Goal: Task Accomplishment & Management: Manage account settings

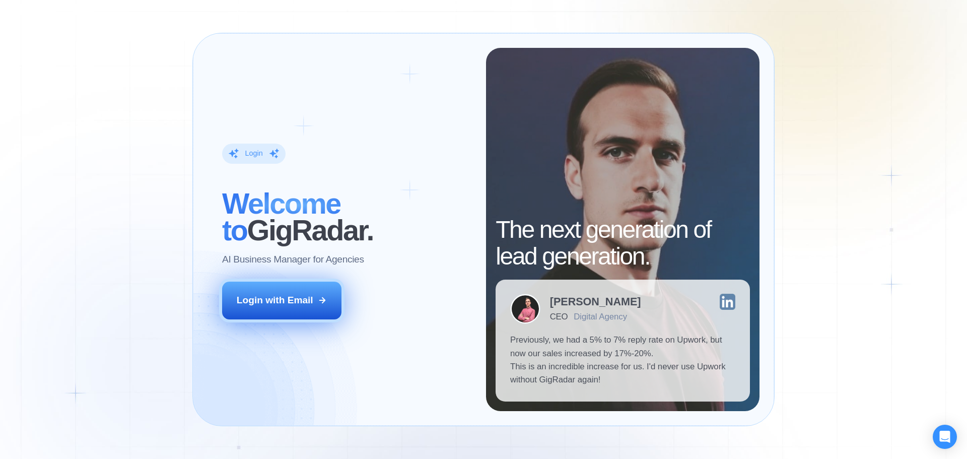
click at [294, 293] on button "Login with Email" at bounding box center [282, 300] width 120 height 37
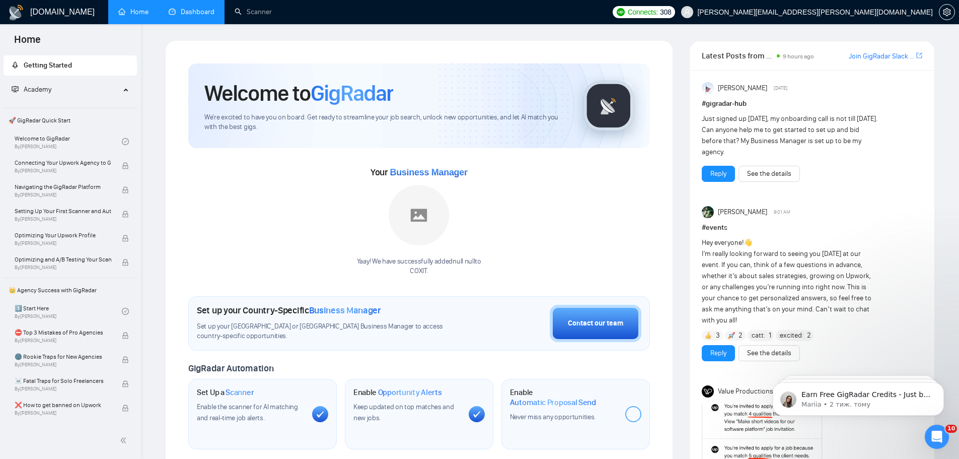
click at [203, 12] on link "Dashboard" at bounding box center [192, 12] width 46 height 9
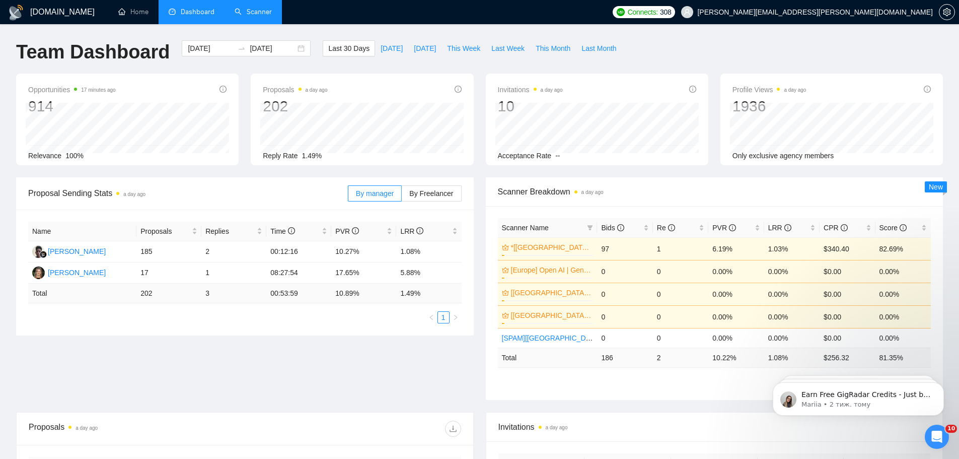
click at [240, 16] on link "Scanner" at bounding box center [253, 12] width 37 height 9
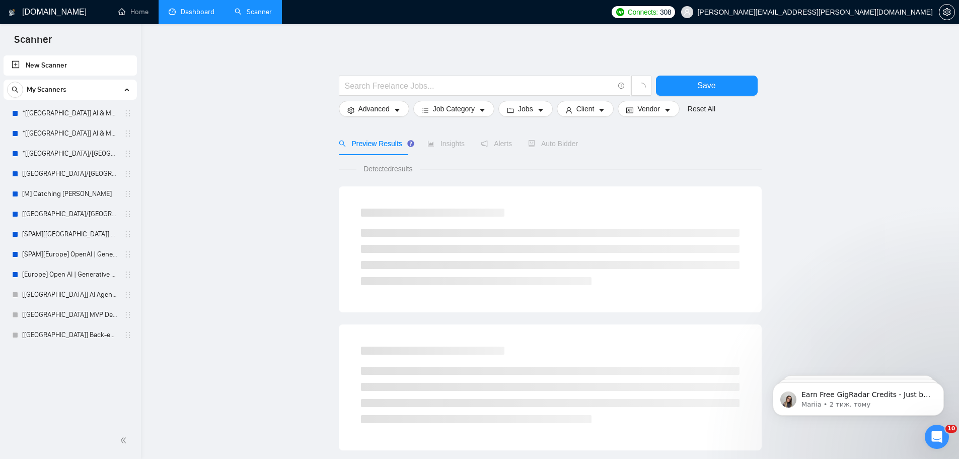
click at [185, 15] on link "Dashboard" at bounding box center [192, 12] width 46 height 9
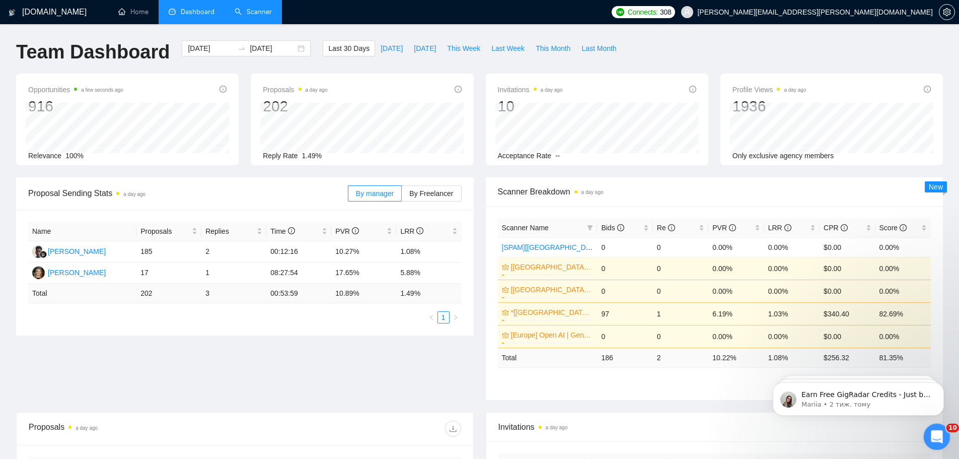
click at [934, 436] on icon "Відкрити програму для спілкування Intercom" at bounding box center [936, 435] width 17 height 17
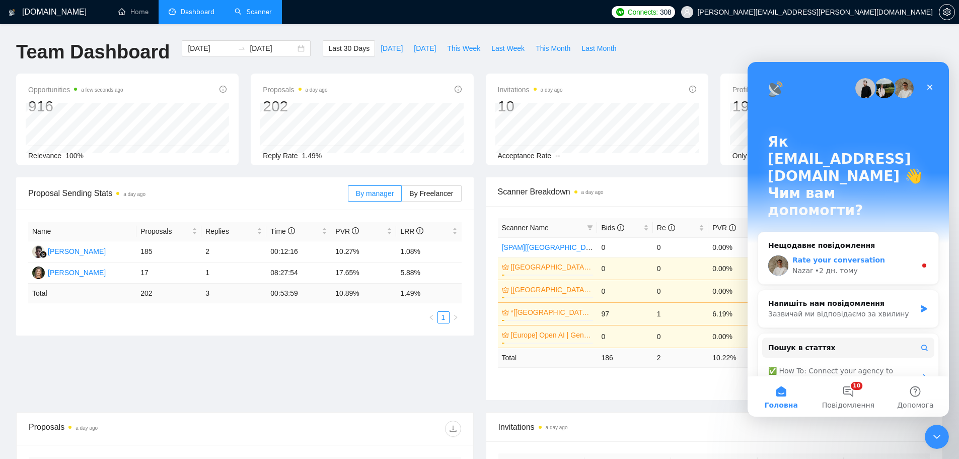
click at [874, 265] on div "Nazar • 2 дн. тому" at bounding box center [855, 270] width 124 height 11
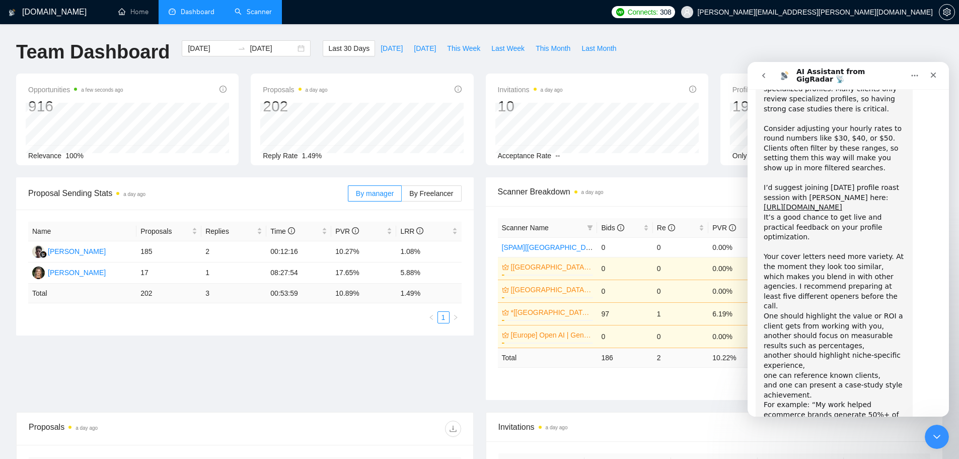
scroll to position [5520, 0]
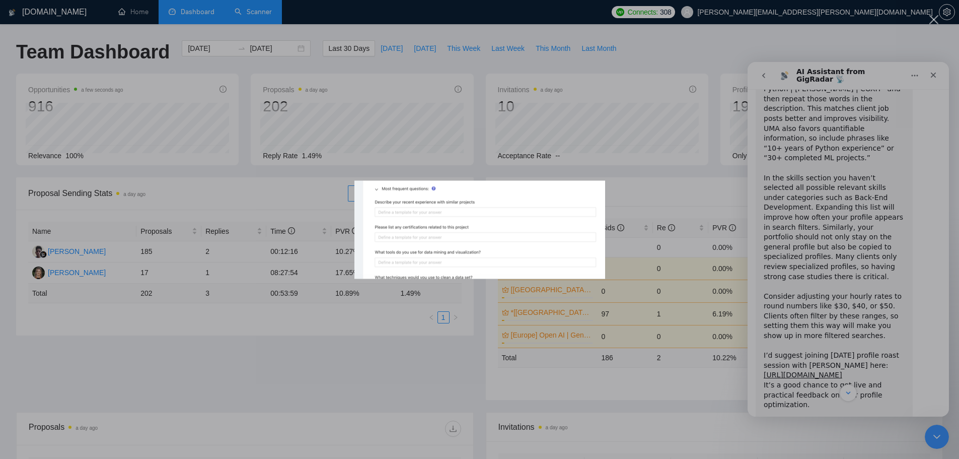
click at [847, 278] on div "Месенджер Intercom" at bounding box center [479, 229] width 959 height 459
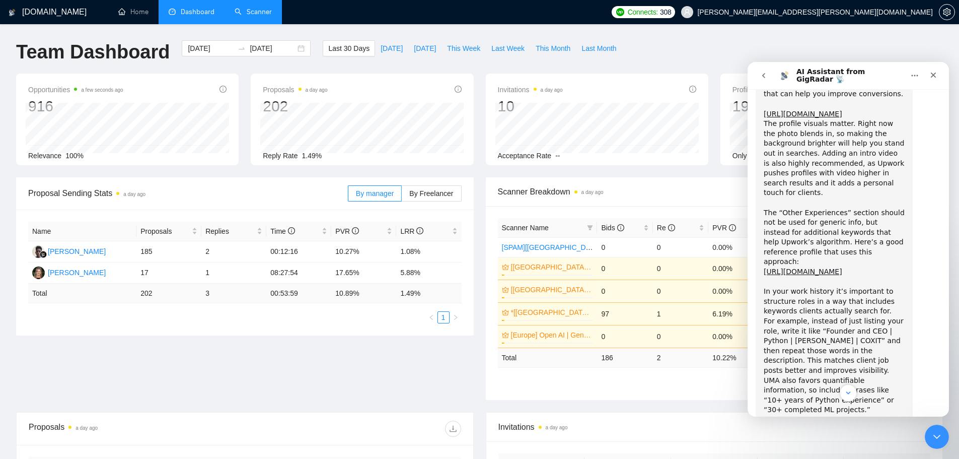
scroll to position [5352, 0]
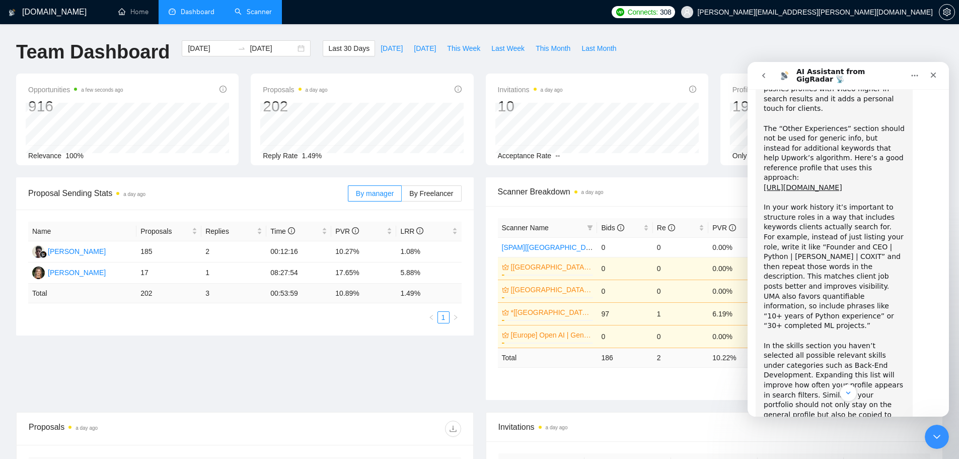
drag, startPoint x: 764, startPoint y: 143, endPoint x: 885, endPoint y: 383, distance: 269.4
copy div "Your cover letters need more variety. At the moment they look too similar, whic…"
click at [837, 312] on div "I’ve reviewed your profile and overall it looks solid, but there are several po…" at bounding box center [834, 399] width 141 height 829
click at [250, 16] on link "Scanner" at bounding box center [253, 12] width 37 height 9
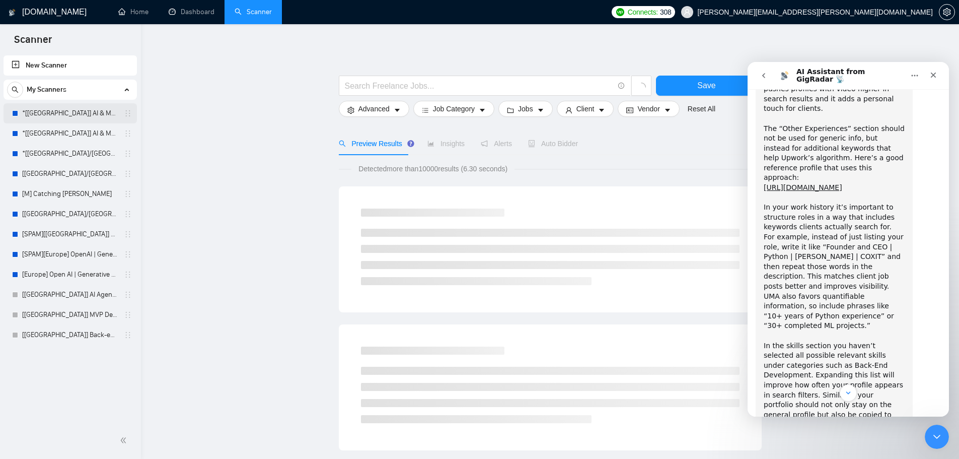
click at [74, 116] on link "*[[GEOGRAPHIC_DATA]] AI & Machine Learning Software" at bounding box center [70, 113] width 96 height 20
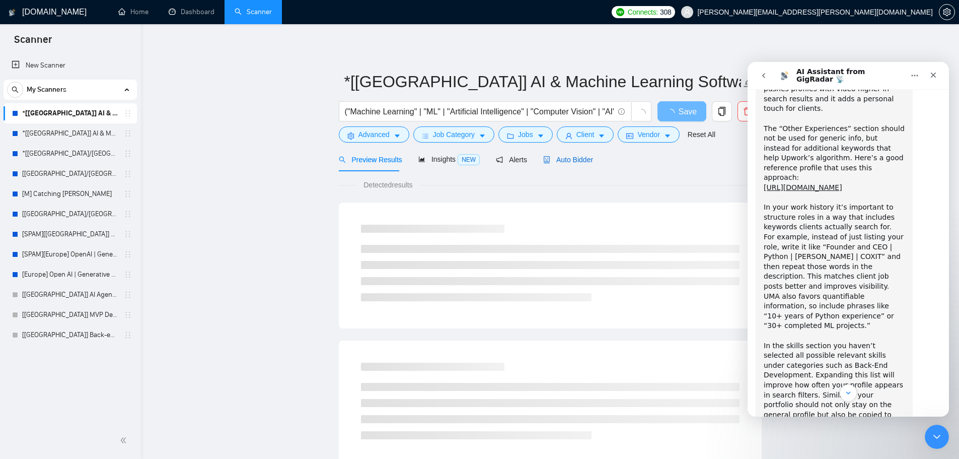
click at [561, 158] on span "Auto Bidder" at bounding box center [568, 160] width 50 height 8
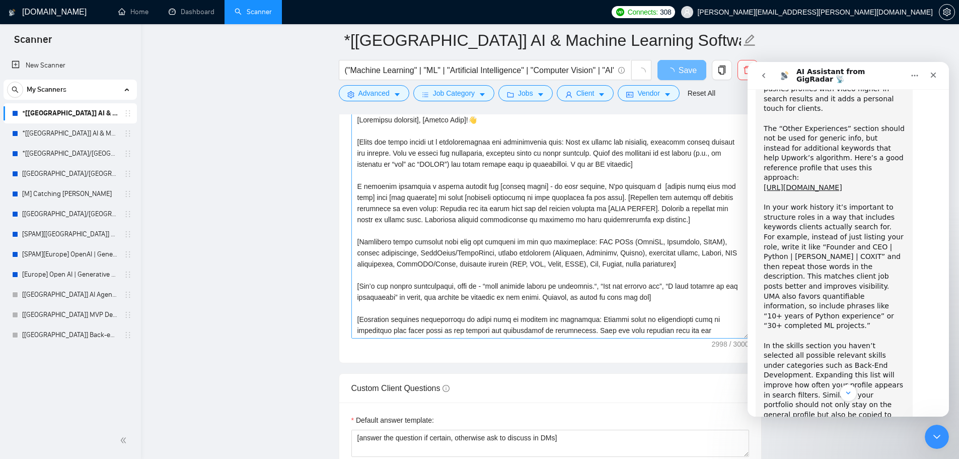
scroll to position [1091, 0]
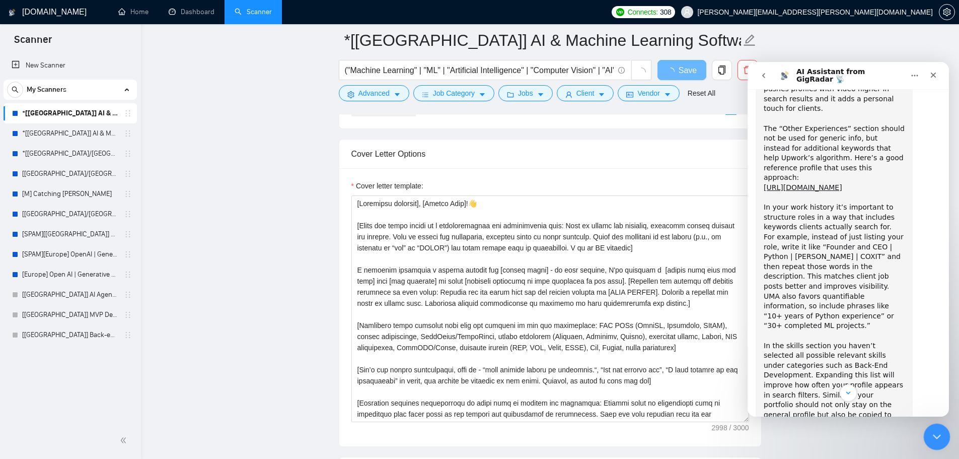
click at [936, 442] on div "Закрити програму для спілкування Intercom" at bounding box center [936, 435] width 24 height 24
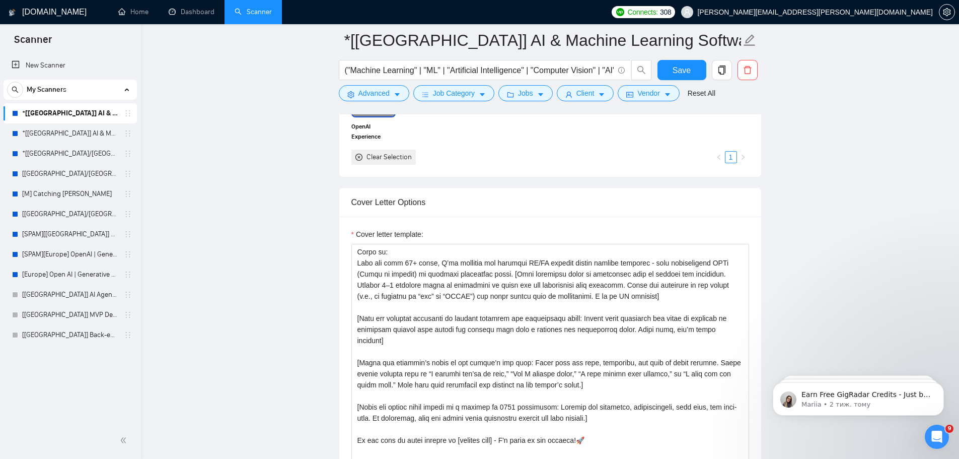
scroll to position [1175, 0]
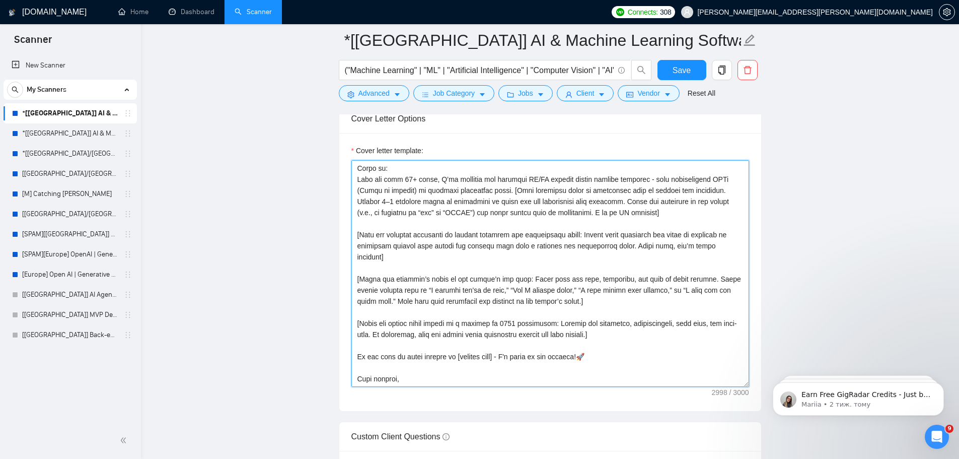
click at [492, 353] on textarea "Cover letter template:" at bounding box center [551, 273] width 398 height 227
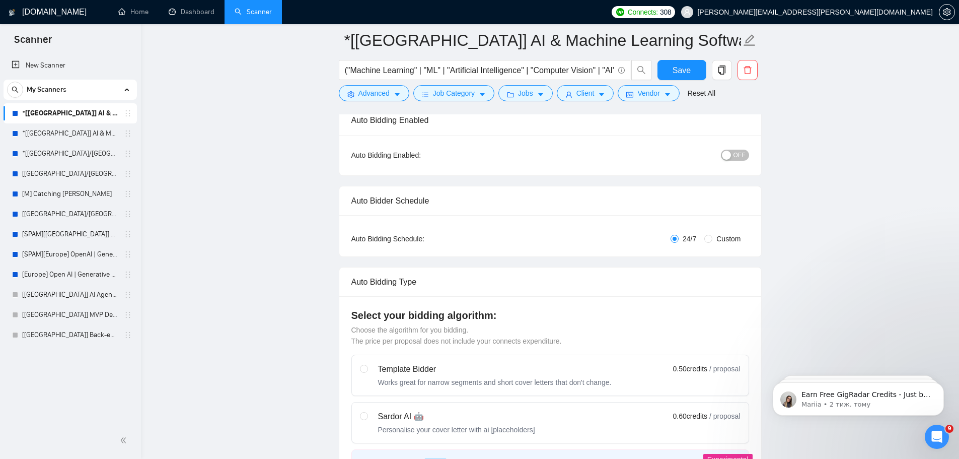
scroll to position [0, 0]
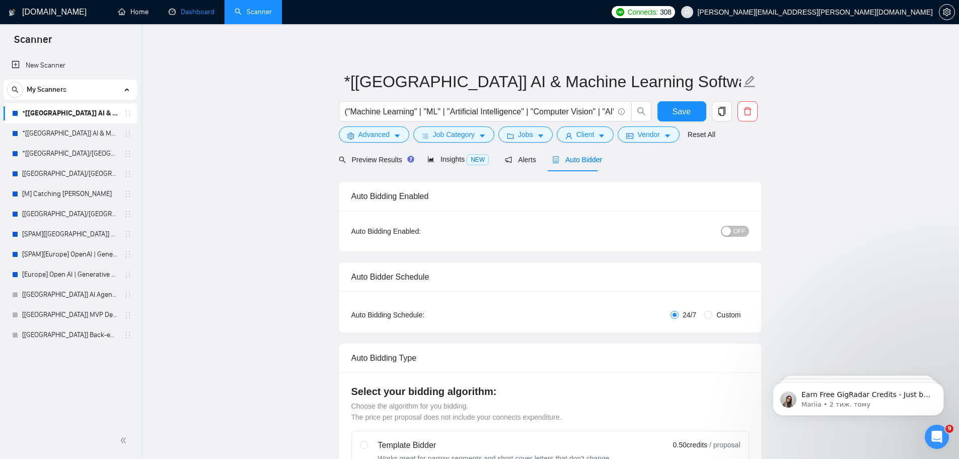
click at [194, 13] on link "Dashboard" at bounding box center [192, 12] width 46 height 9
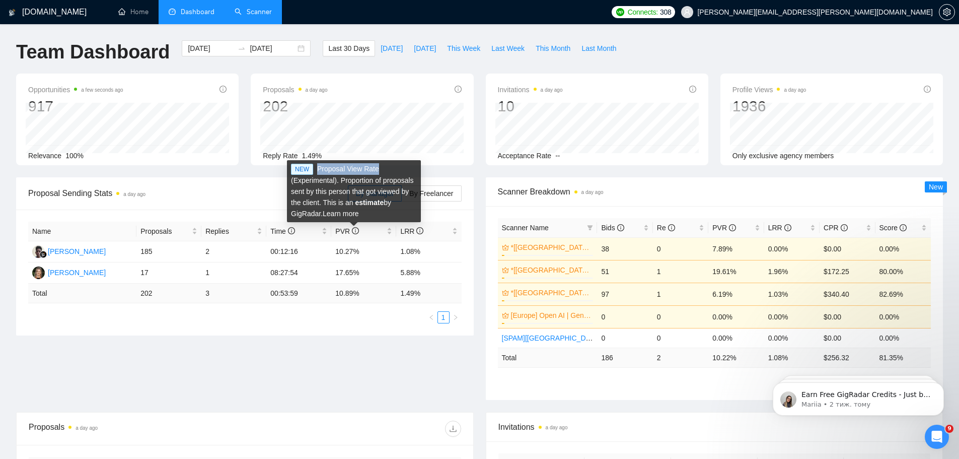
drag, startPoint x: 378, startPoint y: 170, endPoint x: 317, endPoint y: 168, distance: 61.0
click at [317, 168] on div "NEW Proposal View Rate (Experimental). Proportion of proposals sent by this per…" at bounding box center [354, 191] width 134 height 62
copy div "Proposal View Rate"
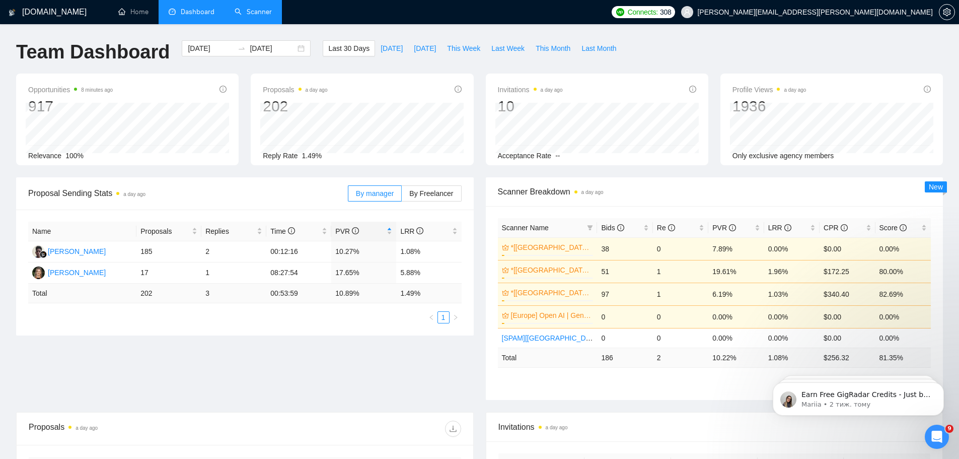
click at [246, 12] on link "Scanner" at bounding box center [253, 12] width 37 height 9
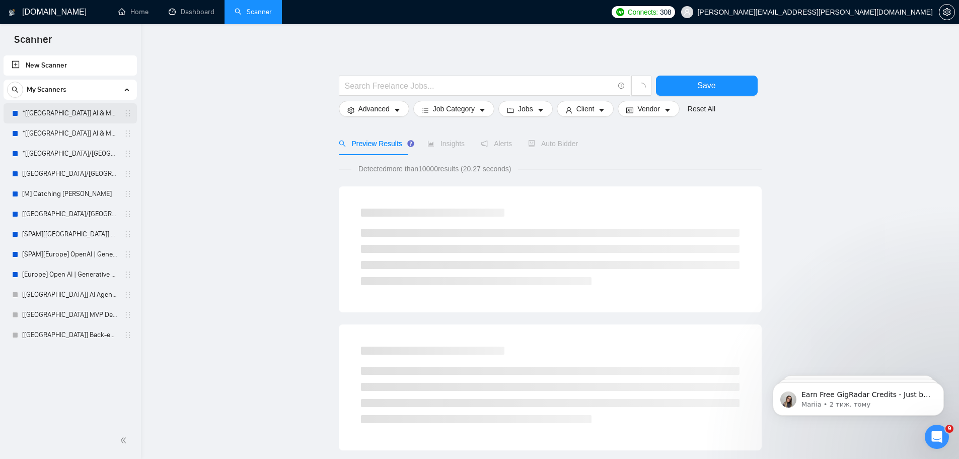
click at [76, 114] on link "*[[GEOGRAPHIC_DATA]] AI & Machine Learning Software" at bounding box center [70, 113] width 96 height 20
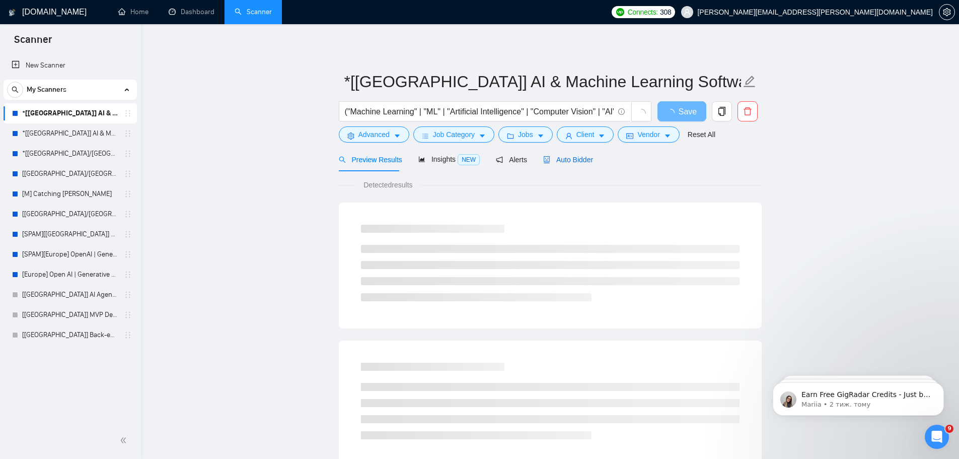
click at [561, 159] on span "Auto Bidder" at bounding box center [568, 160] width 50 height 8
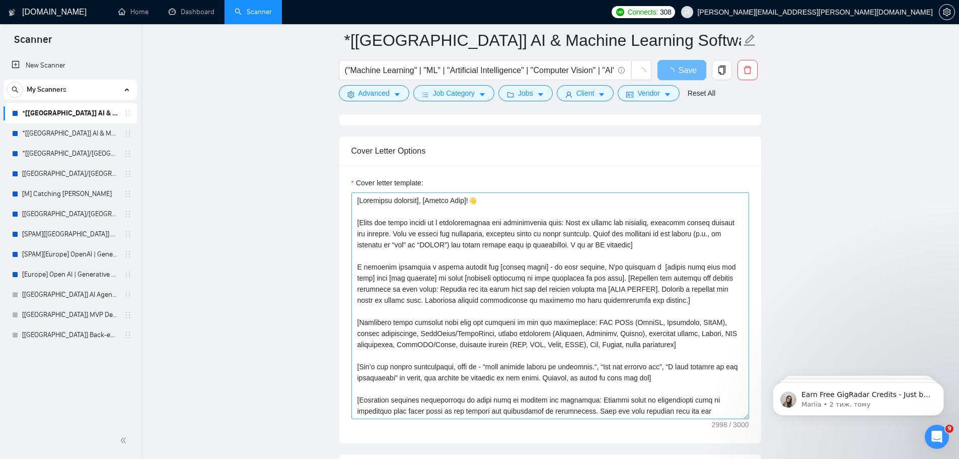
scroll to position [1091, 0]
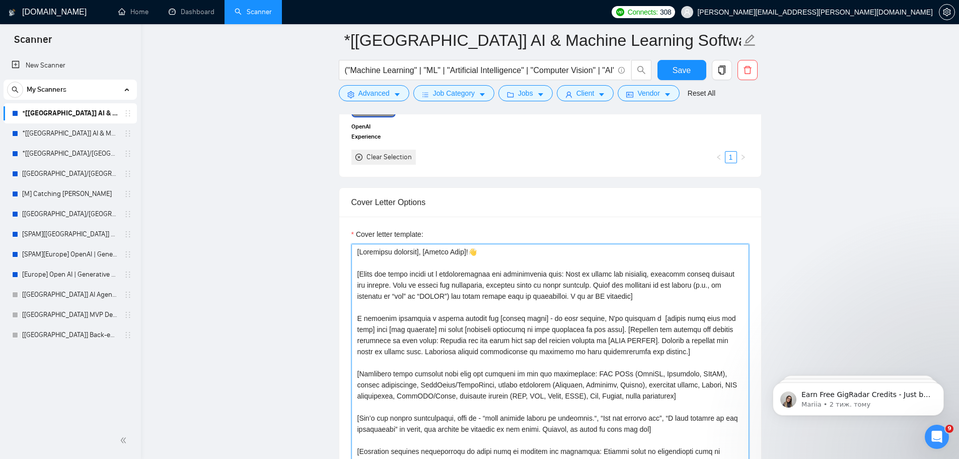
click at [512, 275] on textarea "Cover letter template:" at bounding box center [551, 357] width 398 height 227
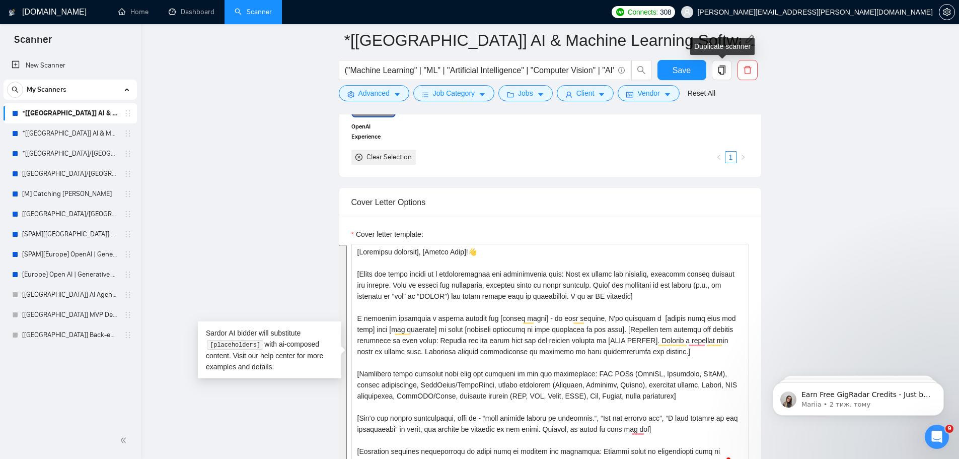
click at [786, 180] on main "*[USA] AI & Machine Learning Software ("Machine Learning" | "ML" | "Artificial …" at bounding box center [550, 401] width 786 height 2904
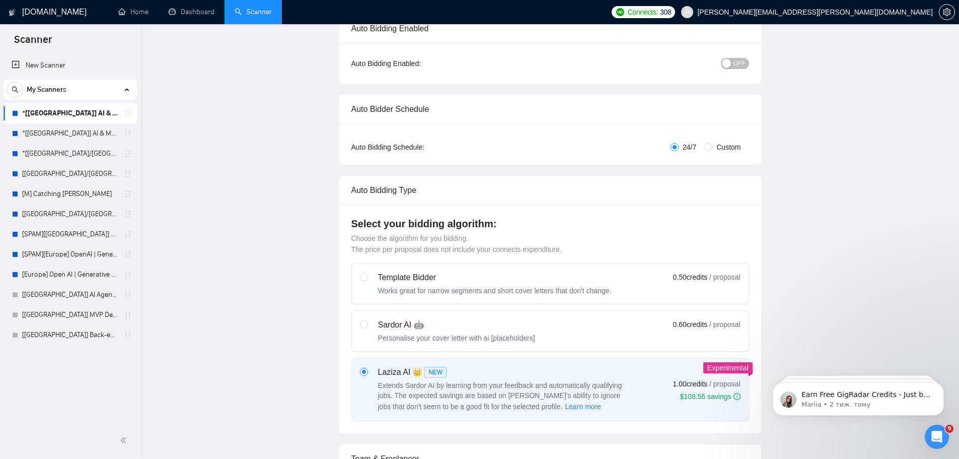
scroll to position [0, 0]
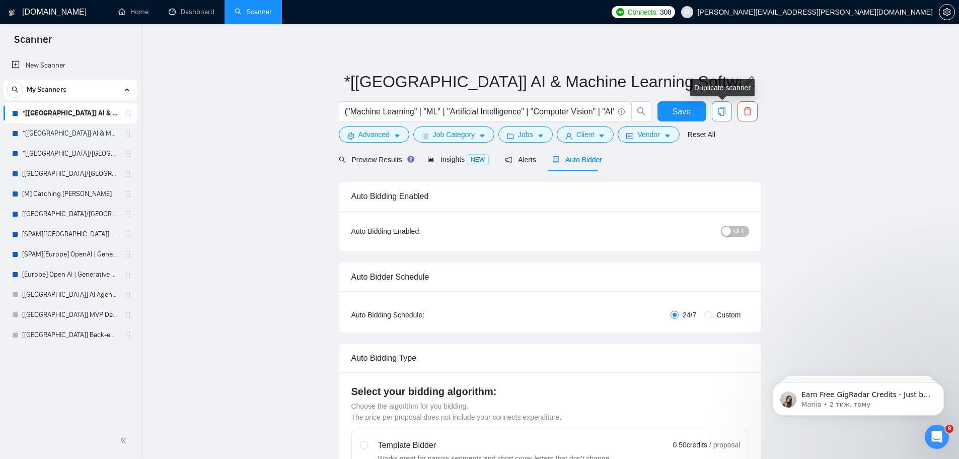
click at [725, 110] on icon "copy" at bounding box center [722, 111] width 9 height 9
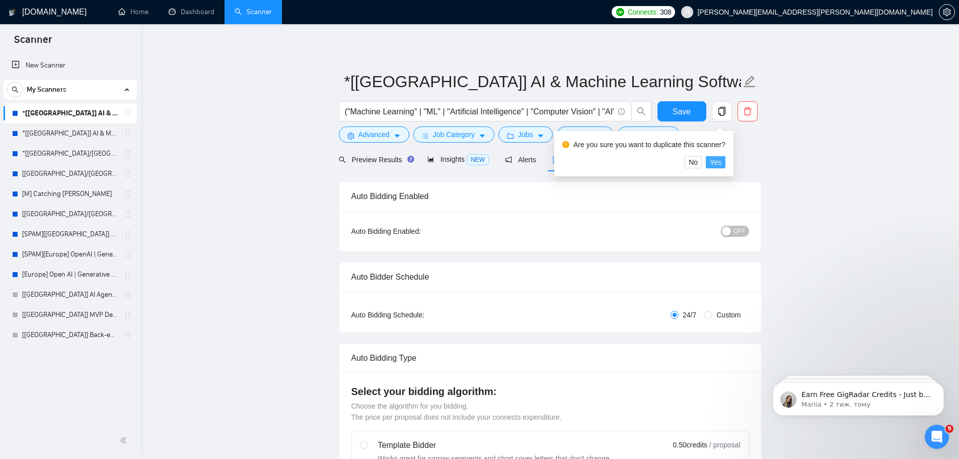
click at [715, 164] on span "Yes" at bounding box center [716, 162] width 12 height 11
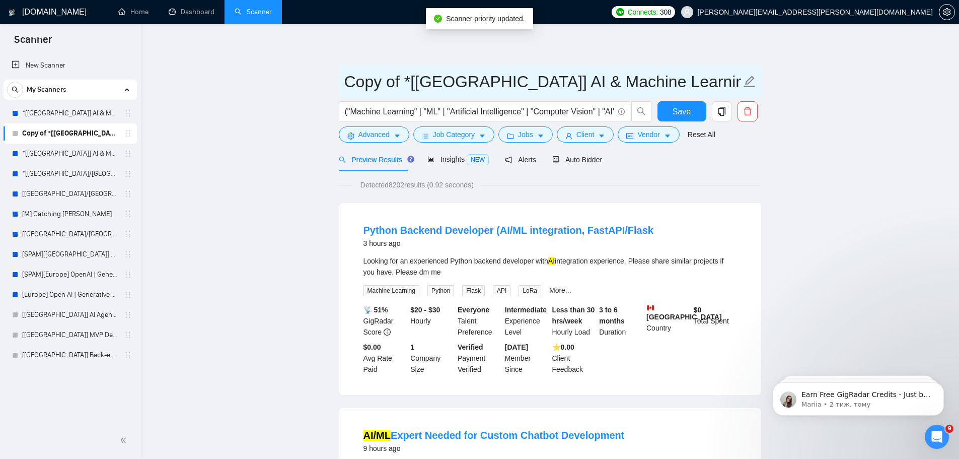
drag, startPoint x: 401, startPoint y: 82, endPoint x: 347, endPoint y: 81, distance: 54.4
click at [348, 81] on input "Copy of *[USA] AI & Machine Learning Software" at bounding box center [542, 81] width 397 height 25
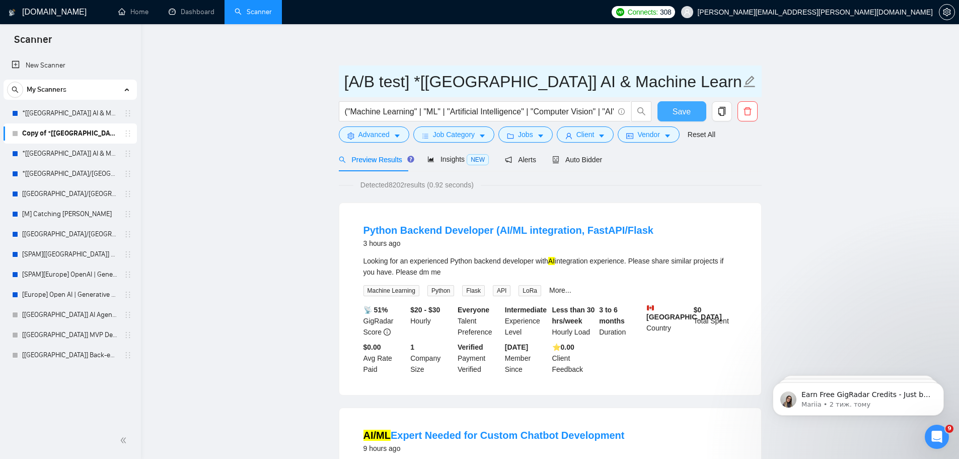
type input "[A/B test] *[[GEOGRAPHIC_DATA]] AI & Machine Learning Software"
click at [674, 113] on span "Save" at bounding box center [682, 111] width 18 height 13
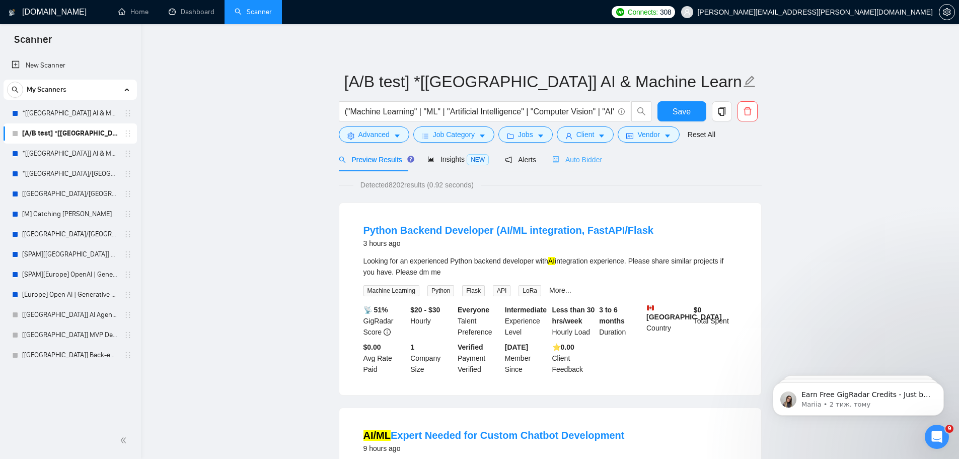
click at [584, 167] on div "Auto Bidder" at bounding box center [577, 160] width 50 height 24
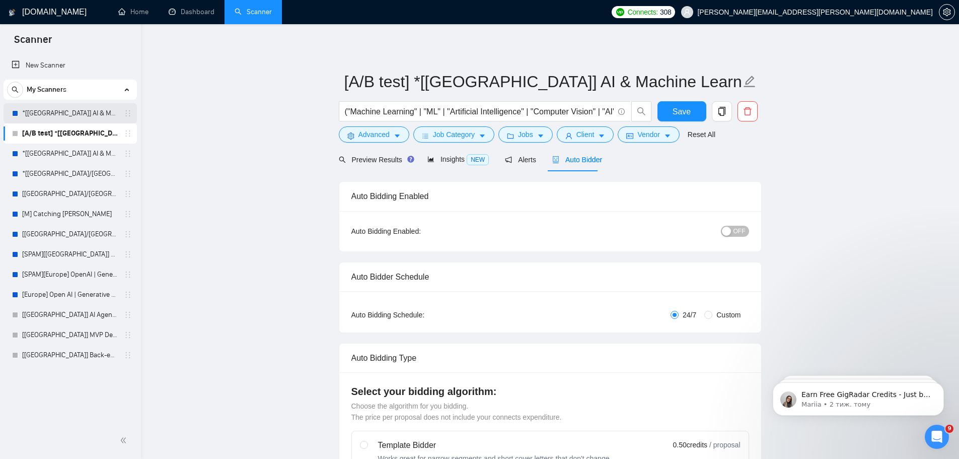
click at [68, 116] on link "*[[GEOGRAPHIC_DATA]] AI & Machine Learning Software" at bounding box center [70, 113] width 96 height 20
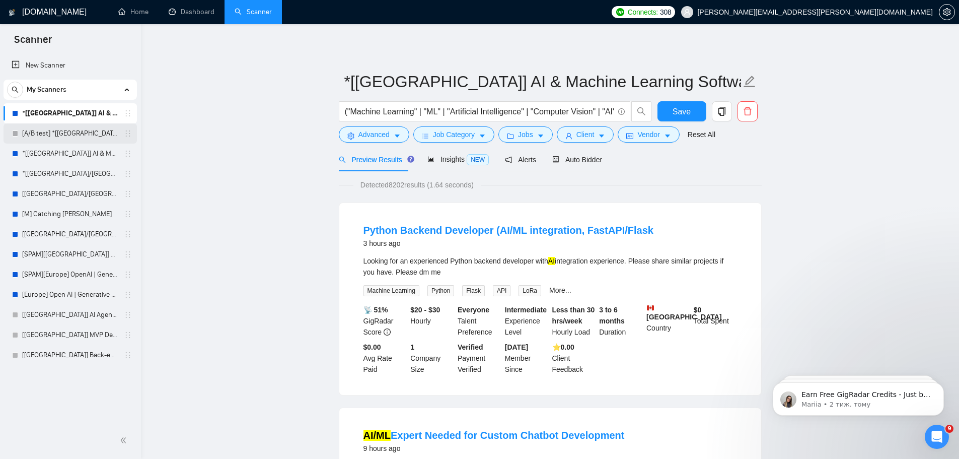
click at [54, 131] on link "[A/B test] *[[GEOGRAPHIC_DATA]] AI & Machine Learning Software" at bounding box center [70, 133] width 96 height 20
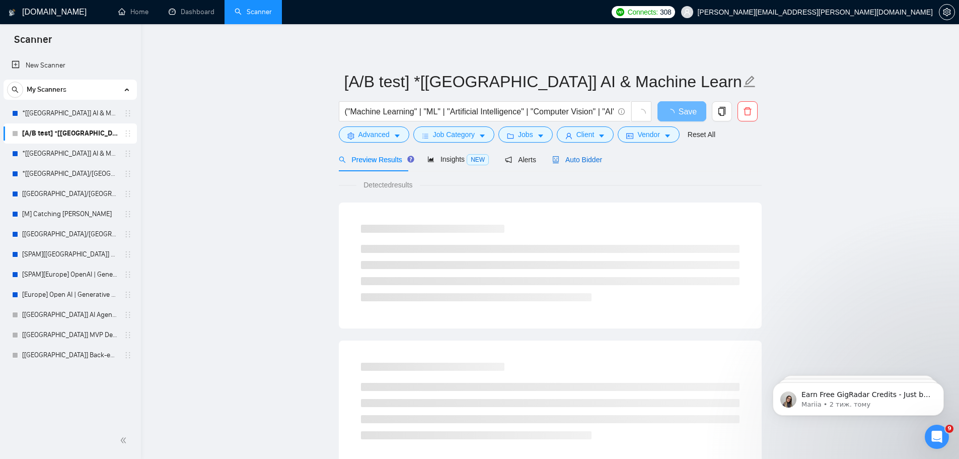
click at [579, 160] on span "Auto Bidder" at bounding box center [577, 160] width 50 height 8
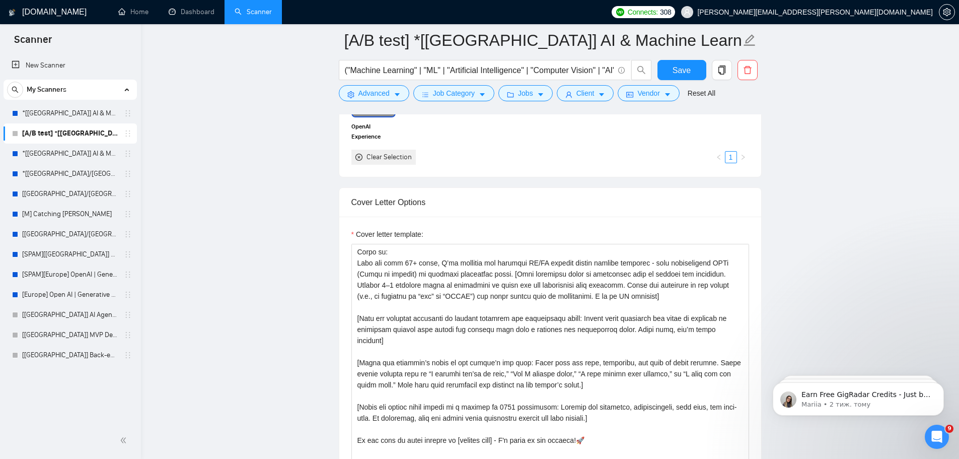
scroll to position [1259, 0]
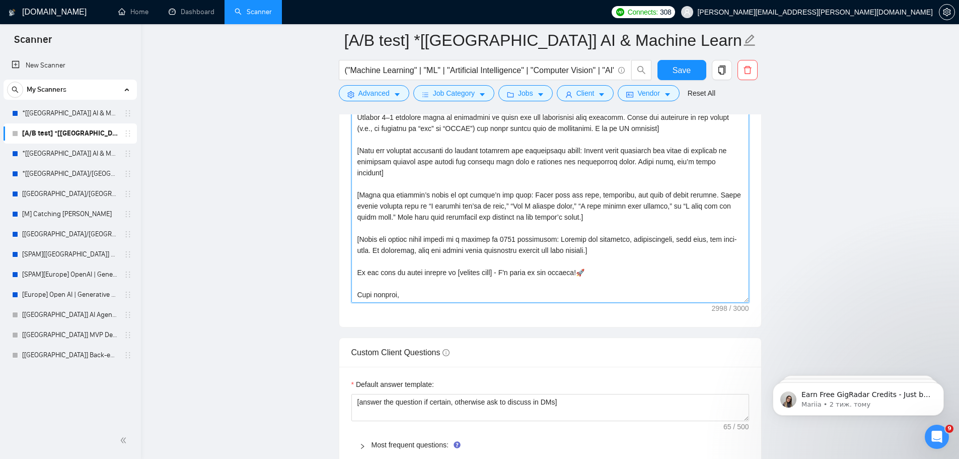
click at [437, 292] on textarea "Cover letter template:" at bounding box center [551, 189] width 398 height 227
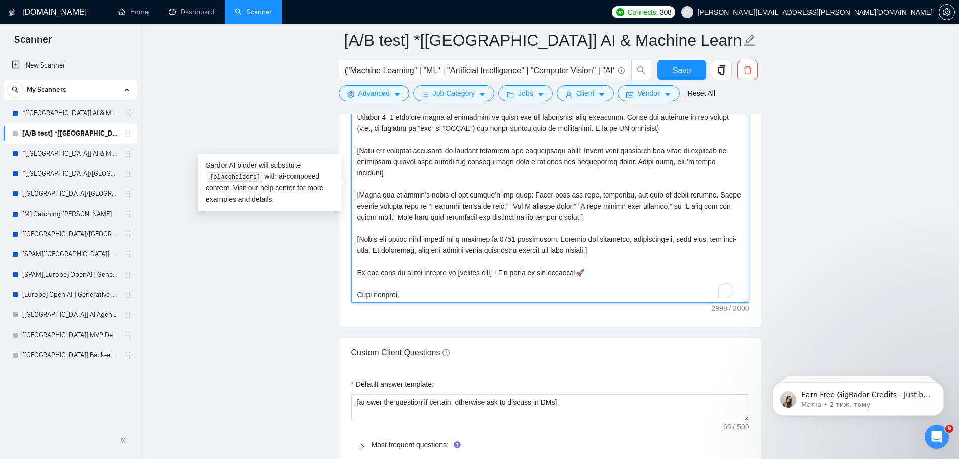
paste textarea ":wave: I recently completed a similar project for [client niche] — in this proj…"
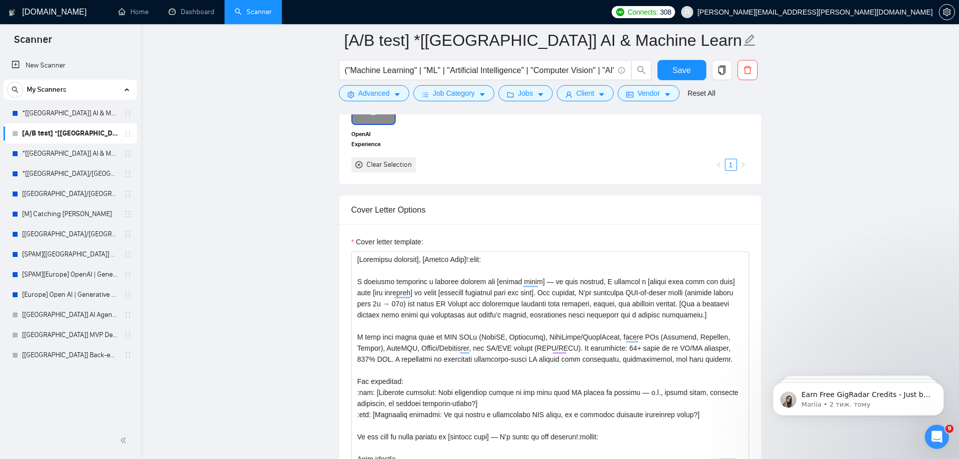
scroll to position [1081, 0]
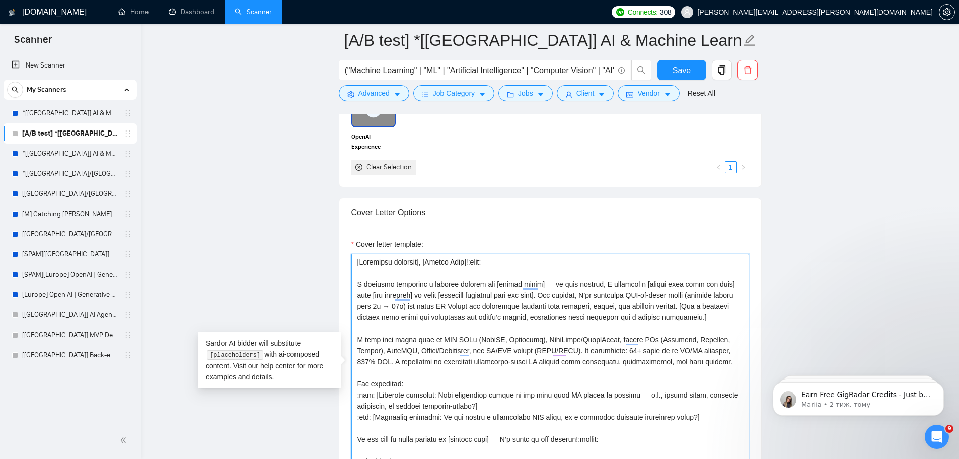
drag, startPoint x: 479, startPoint y: 264, endPoint x: 464, endPoint y: 264, distance: 14.6
click at [464, 264] on textarea "Cover letter template:" at bounding box center [551, 367] width 398 height 227
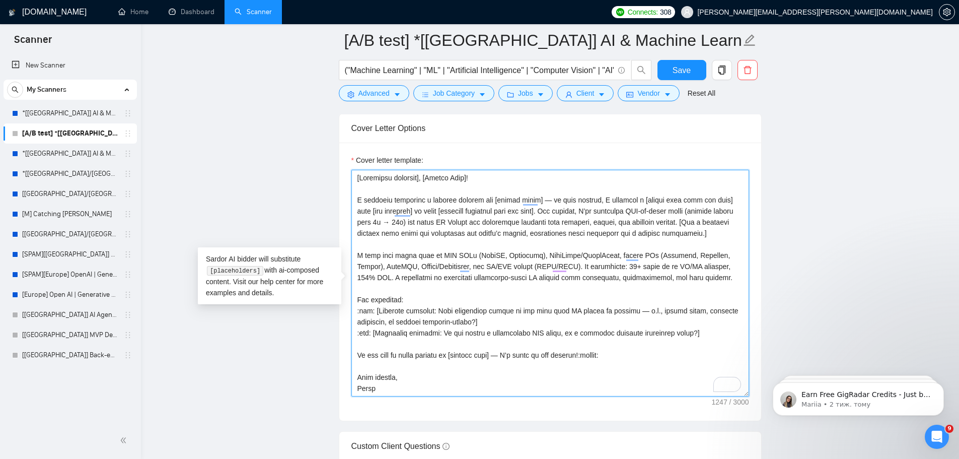
drag, startPoint x: 373, startPoint y: 312, endPoint x: 357, endPoint y: 314, distance: 16.3
click at [357, 314] on textarea "Cover letter template:" at bounding box center [551, 283] width 398 height 227
drag, startPoint x: 374, startPoint y: 335, endPoint x: 358, endPoint y: 335, distance: 16.1
click at [358, 335] on textarea "Cover letter template:" at bounding box center [551, 283] width 398 height 227
drag, startPoint x: 652, startPoint y: 335, endPoint x: 357, endPoint y: 312, distance: 296.5
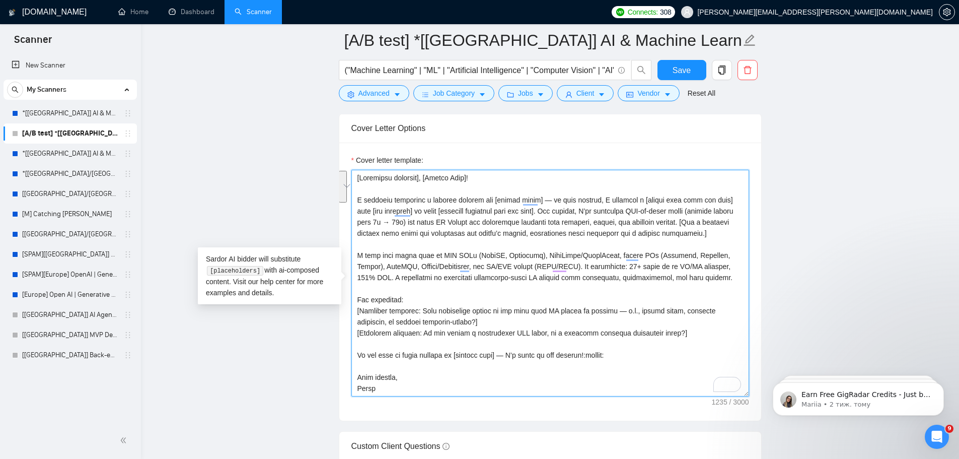
click at [357, 312] on textarea "Cover letter template:" at bounding box center [551, 283] width 398 height 227
paste textarea "Pose two critical questions to clarify business and development needs: Ensure t…"
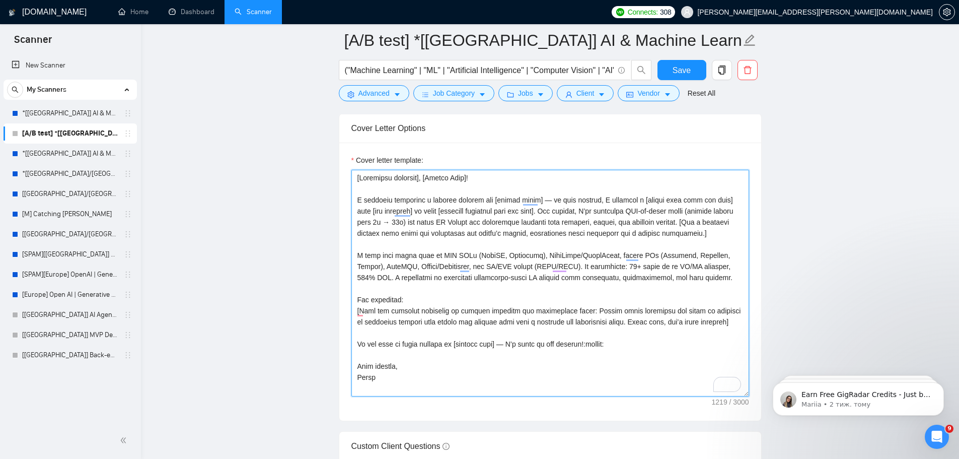
click at [404, 337] on textarea "Cover letter template:" at bounding box center [551, 283] width 398 height 227
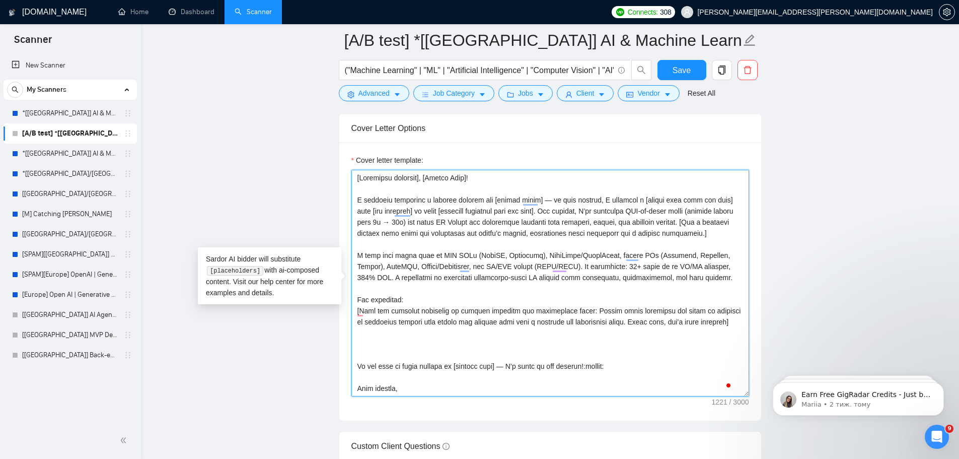
paste textarea "[Match the proposal’s style to the client’s job post: Align with the tone, stru…"
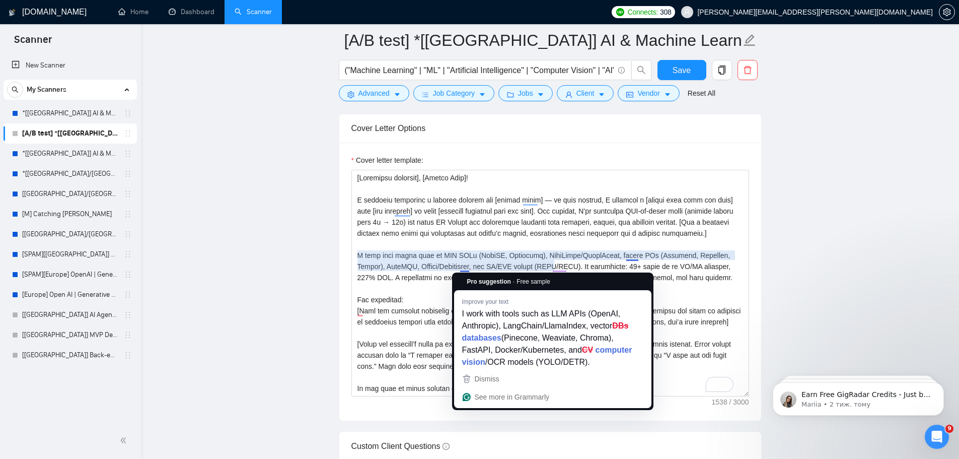
scroll to position [1250, 0]
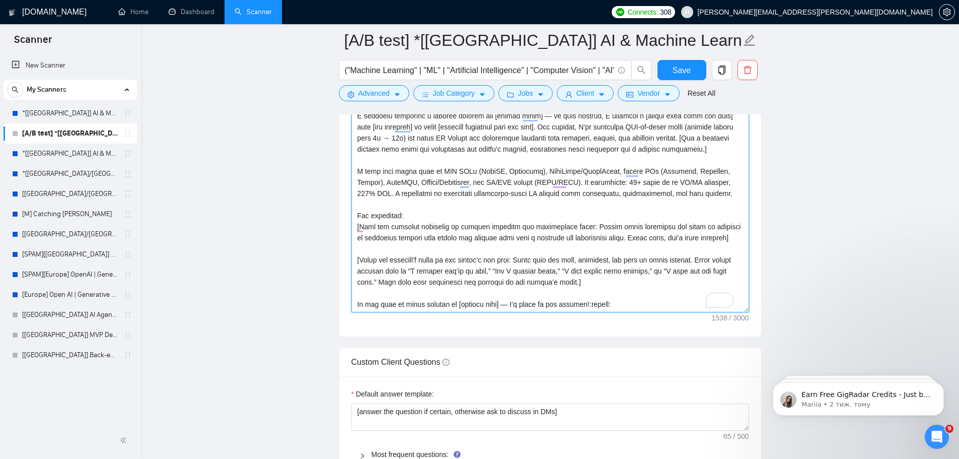
click at [574, 284] on textarea "Cover letter template:" at bounding box center [551, 199] width 398 height 227
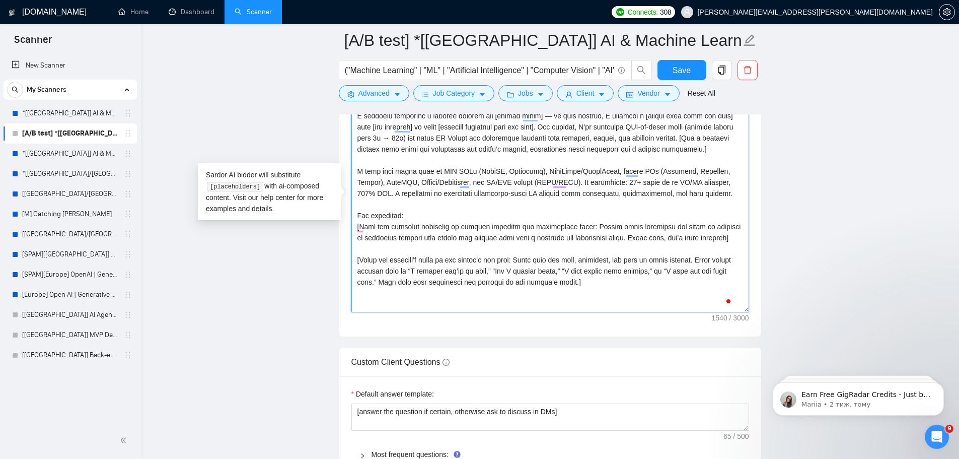
paste textarea "[Limit the entire cover letter to a maximum of 1200 characters: Include all gre…"
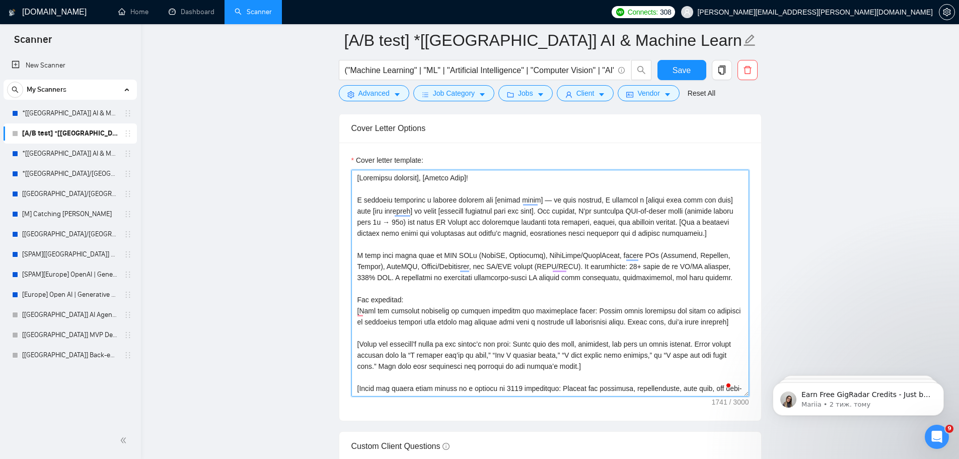
click at [356, 253] on textarea "Cover letter template:" at bounding box center [551, 283] width 398 height 227
paste textarea "Over the last 10+ years, I’ve designed and deployed AI/ML systems across variou…"
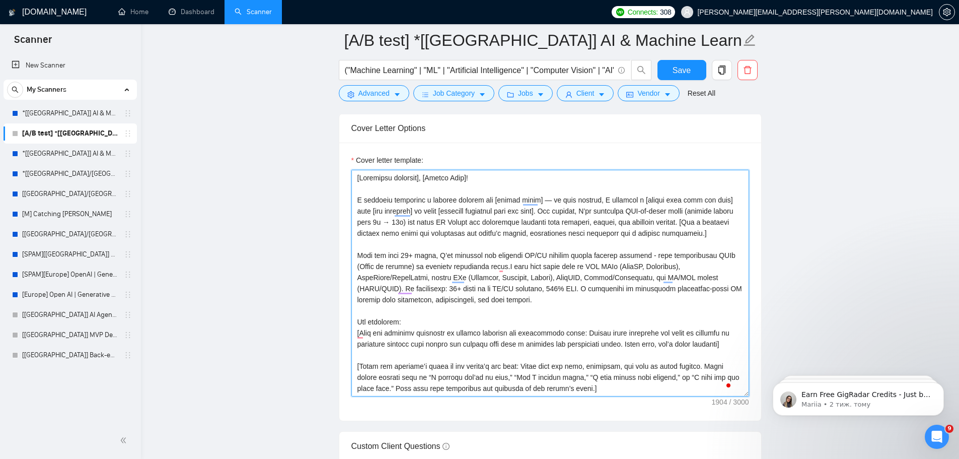
click at [362, 244] on textarea "Cover letter template:" at bounding box center [551, 283] width 398 height 227
paste textarea "About me:"
click at [357, 247] on textarea "Cover letter template:" at bounding box center [551, 283] width 398 height 227
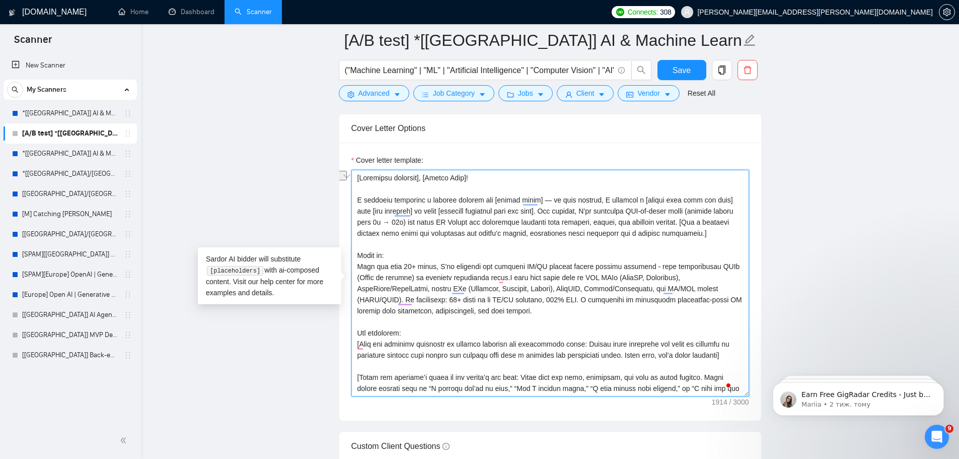
drag, startPoint x: 398, startPoint y: 256, endPoint x: 358, endPoint y: 260, distance: 40.0
click at [358, 260] on textarea "Cover letter template:" at bounding box center [551, 283] width 398 height 227
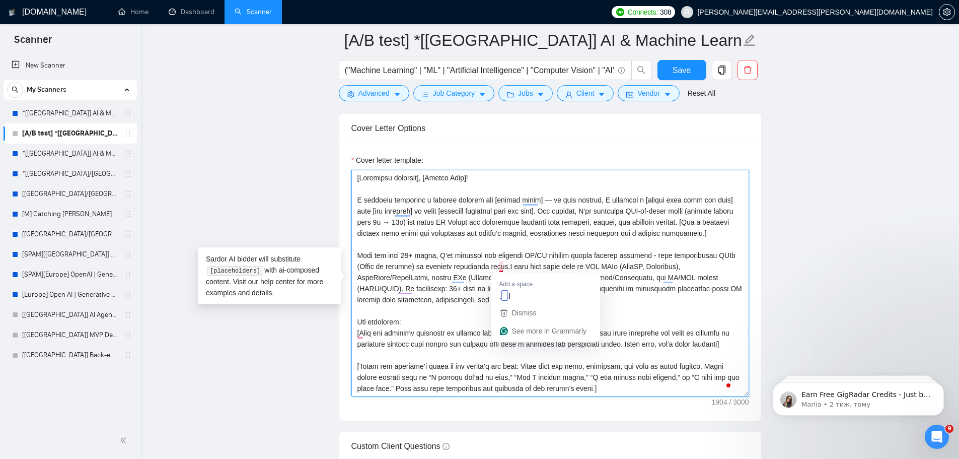
click at [500, 266] on textarea "Cover letter template:" at bounding box center [551, 283] width 398 height 227
drag, startPoint x: 553, startPoint y: 289, endPoint x: 488, endPoint y: 289, distance: 65.0
click at [488, 289] on textarea "Cover letter template:" at bounding box center [551, 283] width 398 height 227
click at [430, 252] on textarea "Cover letter template:" at bounding box center [551, 283] width 398 height 227
paste textarea "as an AI/ML engineer"
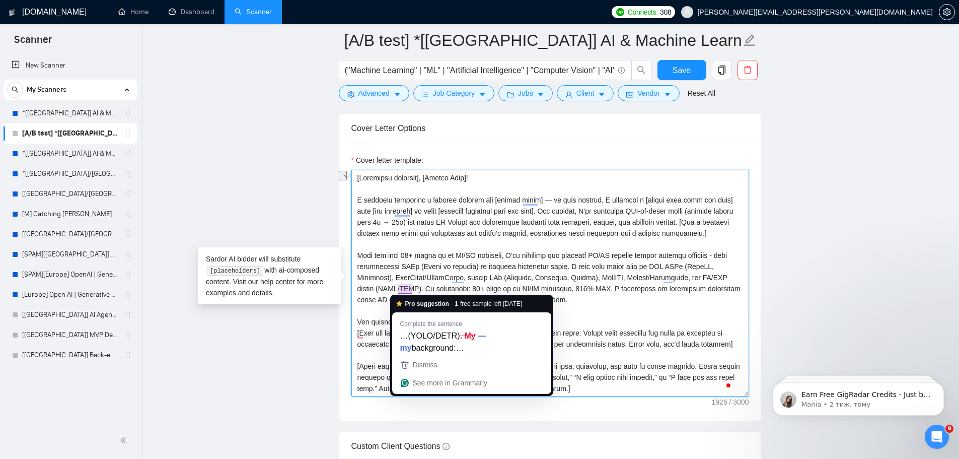
drag, startPoint x: 555, startPoint y: 289, endPoint x: 402, endPoint y: 287, distance: 152.6
click at [402, 287] on textarea "Cover letter template:" at bounding box center [551, 283] width 398 height 227
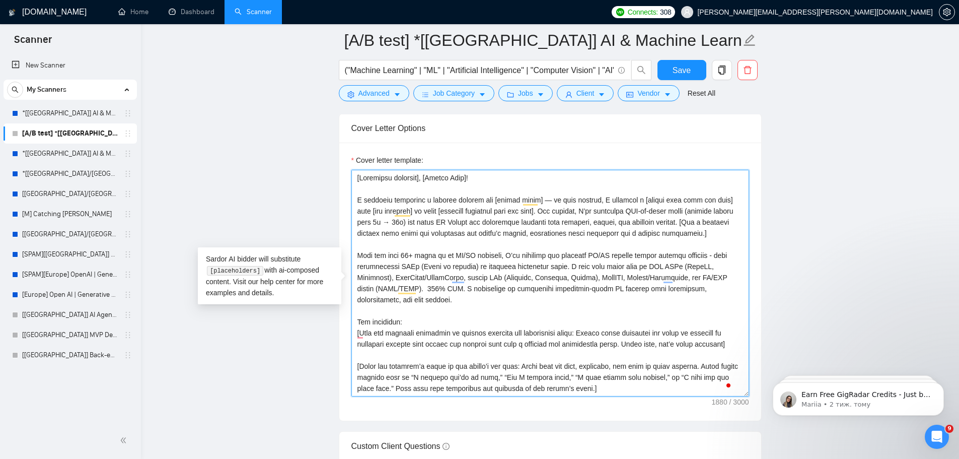
click at [559, 268] on textarea "Cover letter template:" at bounding box center [551, 283] width 398 height 227
type textarea "[Localized greeting], [Client Name]! I recently completed a similar project for…"
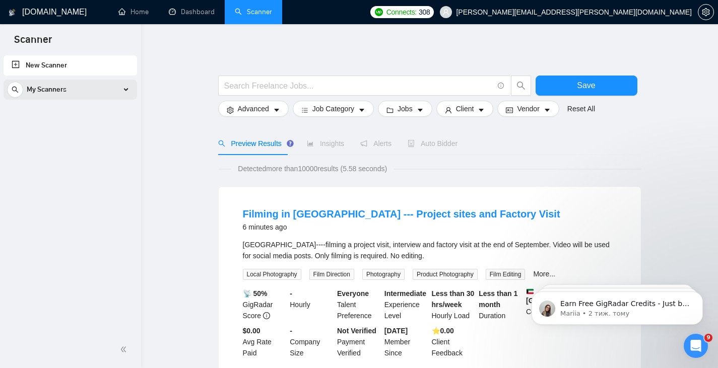
click at [110, 93] on div "My Scanners" at bounding box center [70, 90] width 126 height 20
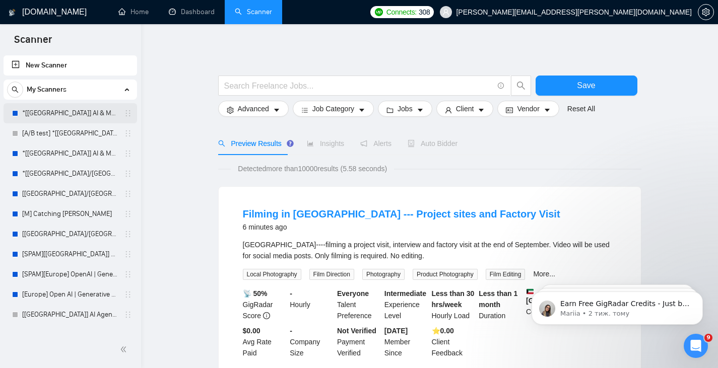
click at [67, 117] on link "*[[GEOGRAPHIC_DATA]] AI & Machine Learning Software" at bounding box center [70, 113] width 96 height 20
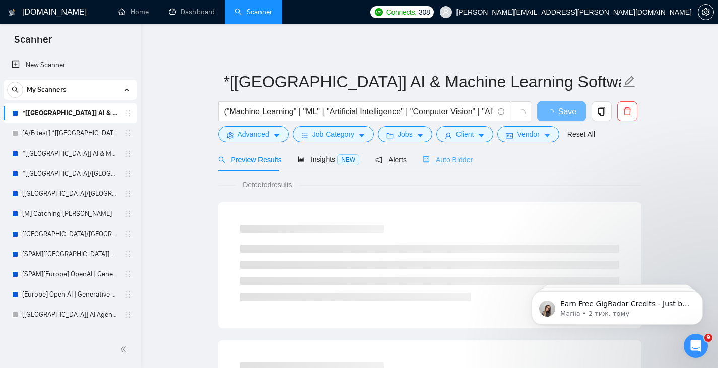
click at [443, 166] on div "Auto Bidder" at bounding box center [448, 160] width 50 height 24
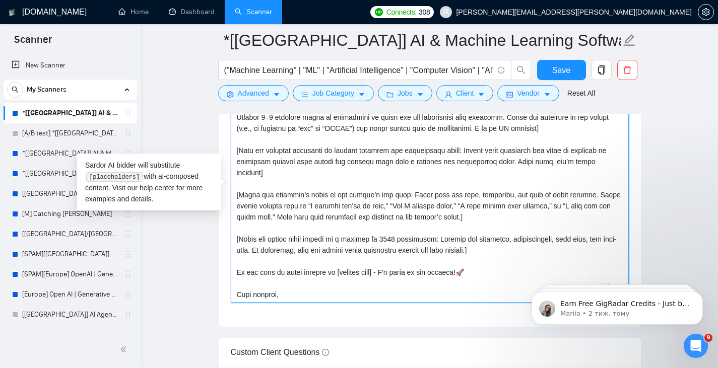
scroll to position [244, 0]
drag, startPoint x: 609, startPoint y: 161, endPoint x: 235, endPoint y: 151, distance: 374.3
click at [235, 151] on textarea "Cover letter template:" at bounding box center [430, 189] width 398 height 227
drag, startPoint x: 459, startPoint y: 208, endPoint x: 236, endPoint y: 181, distance: 224.8
click at [236, 181] on textarea "Cover letter template:" at bounding box center [430, 189] width 398 height 227
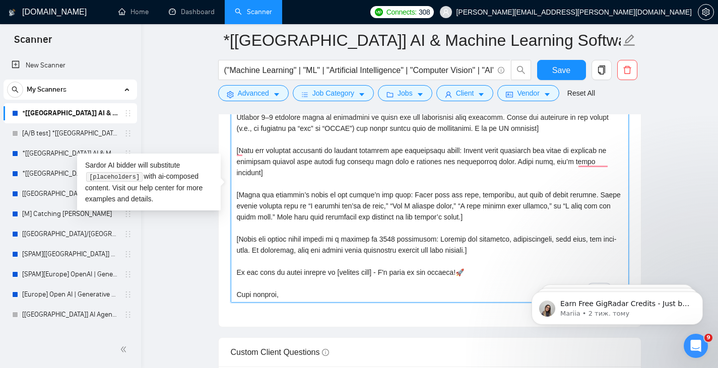
drag, startPoint x: 478, startPoint y: 239, endPoint x: 236, endPoint y: 228, distance: 242.5
click at [236, 228] on textarea "Cover letter template:" at bounding box center [430, 189] width 398 height 227
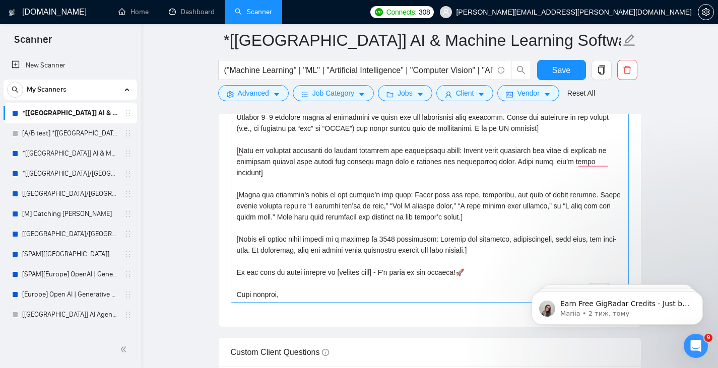
scroll to position [160, 0]
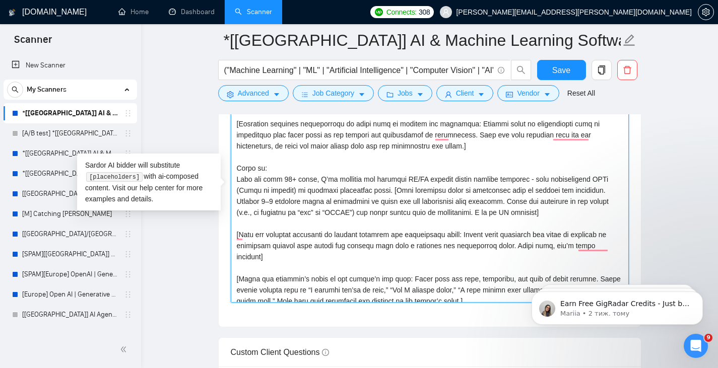
drag, startPoint x: 237, startPoint y: 179, endPoint x: 381, endPoint y: 196, distance: 144.6
click at [381, 196] on textarea "Cover letter template:" at bounding box center [430, 189] width 398 height 227
drag, startPoint x: 275, startPoint y: 170, endPoint x: 238, endPoint y: 169, distance: 37.3
click at [238, 169] on textarea "Cover letter template:" at bounding box center [430, 189] width 398 height 227
drag, startPoint x: 236, startPoint y: 200, endPoint x: 547, endPoint y: 216, distance: 311.6
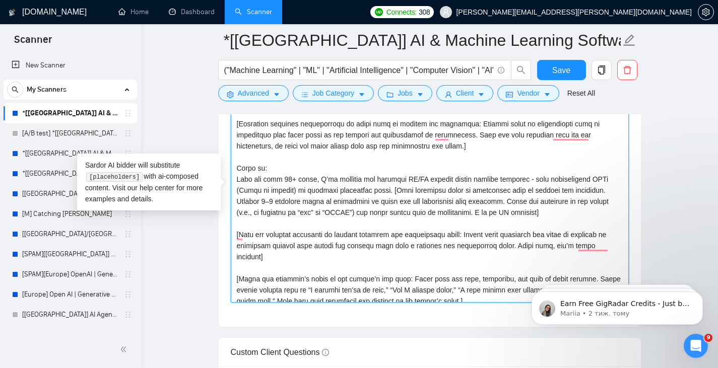
click at [547, 216] on textarea "Cover letter template:" at bounding box center [430, 189] width 398 height 227
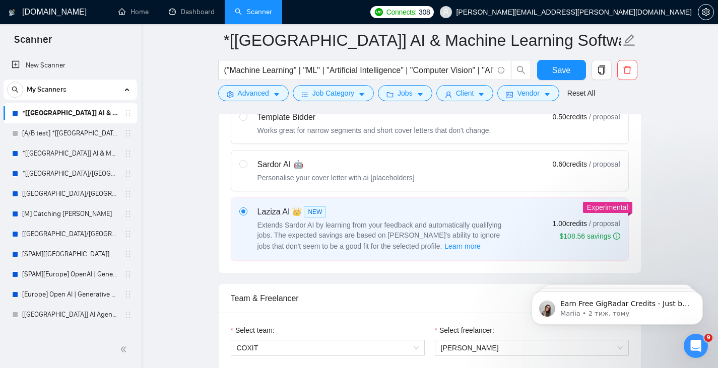
scroll to position [168, 0]
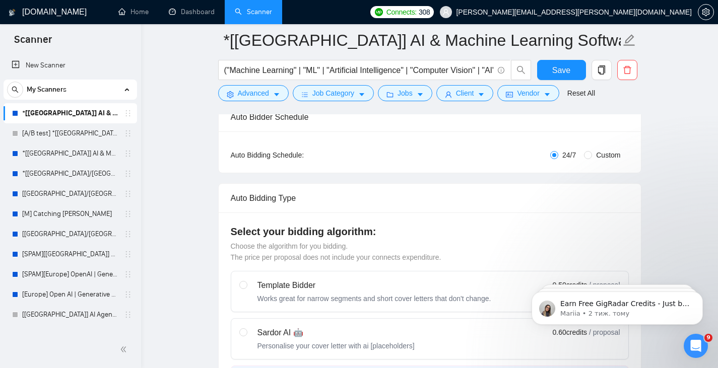
click at [603, 154] on span "Custom" at bounding box center [608, 155] width 32 height 11
click at [592, 154] on input "Custom" at bounding box center [588, 155] width 8 height 8
radio input "true"
radio input "false"
checkbox input "true"
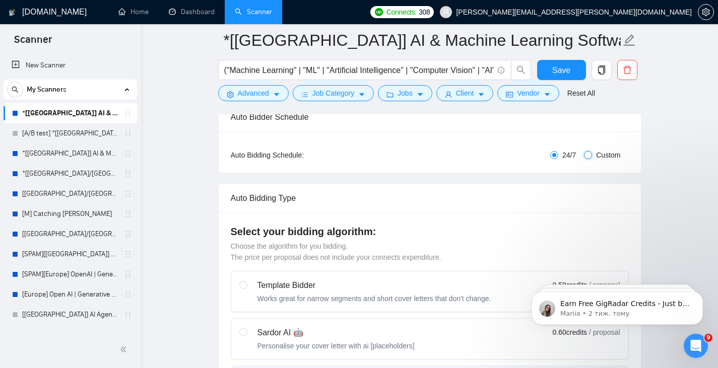
checkbox input "true"
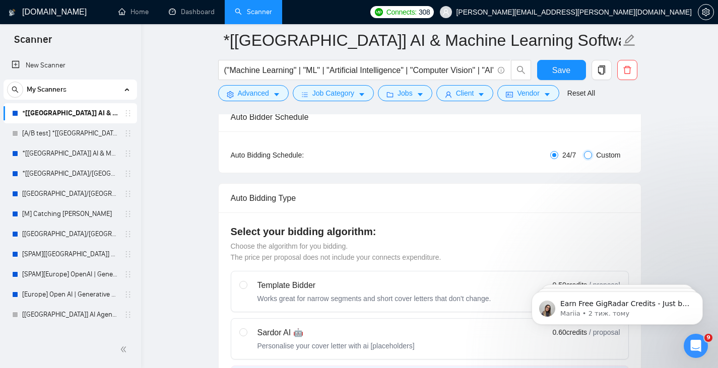
checkbox input "true"
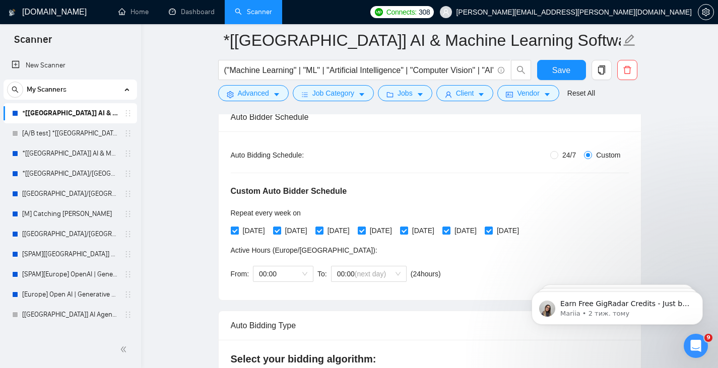
click at [246, 230] on span "[DATE]" at bounding box center [254, 230] width 30 height 11
click at [238, 230] on input "[DATE]" at bounding box center [234, 230] width 7 height 7
checkbox input "false"
click at [353, 234] on span "[DATE]" at bounding box center [338, 230] width 30 height 11
click at [322, 234] on input "[DATE]" at bounding box center [318, 230] width 7 height 7
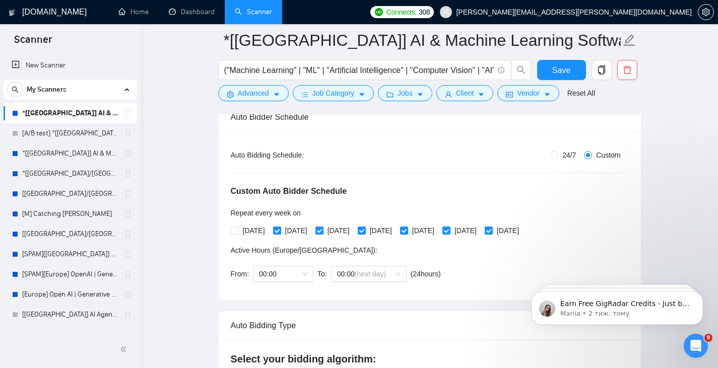
checkbox input "false"
click at [436, 230] on span "[DATE]" at bounding box center [423, 230] width 30 height 11
click at [407, 230] on input "[DATE]" at bounding box center [403, 230] width 7 height 7
checkbox input "false"
click at [521, 234] on span "[DATE]" at bounding box center [508, 230] width 30 height 11
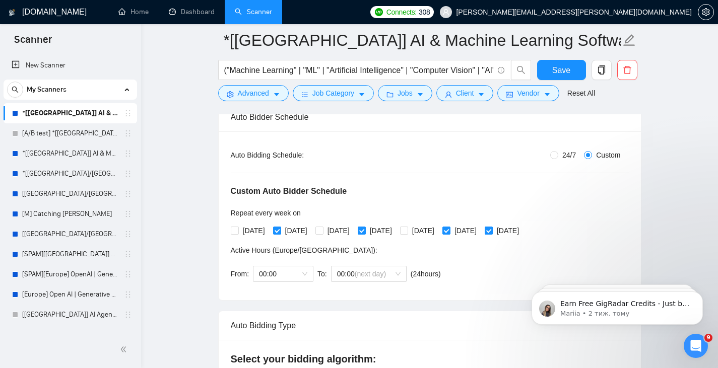
click at [492, 234] on input "[DATE]" at bounding box center [487, 230] width 7 height 7
checkbox input "false"
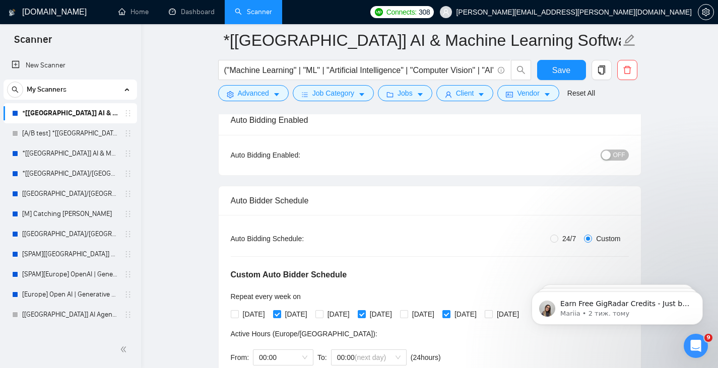
click at [616, 159] on span "OFF" at bounding box center [619, 155] width 12 height 11
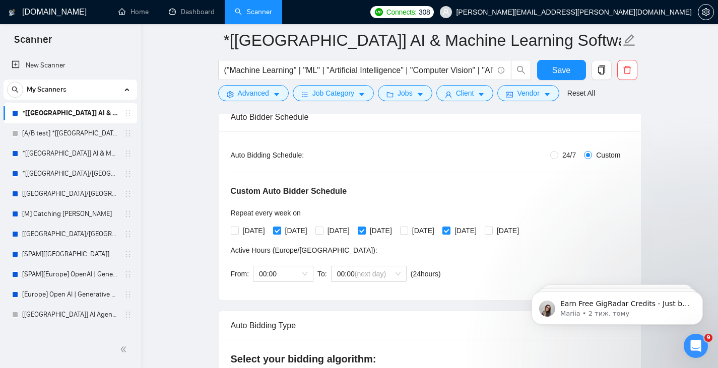
scroll to position [0, 0]
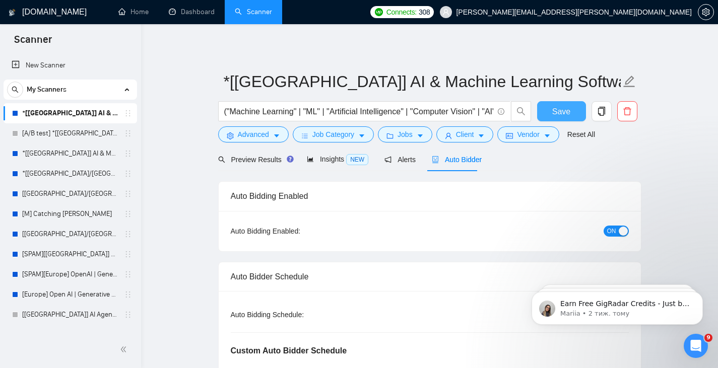
click at [563, 112] on span "Save" at bounding box center [561, 111] width 18 height 13
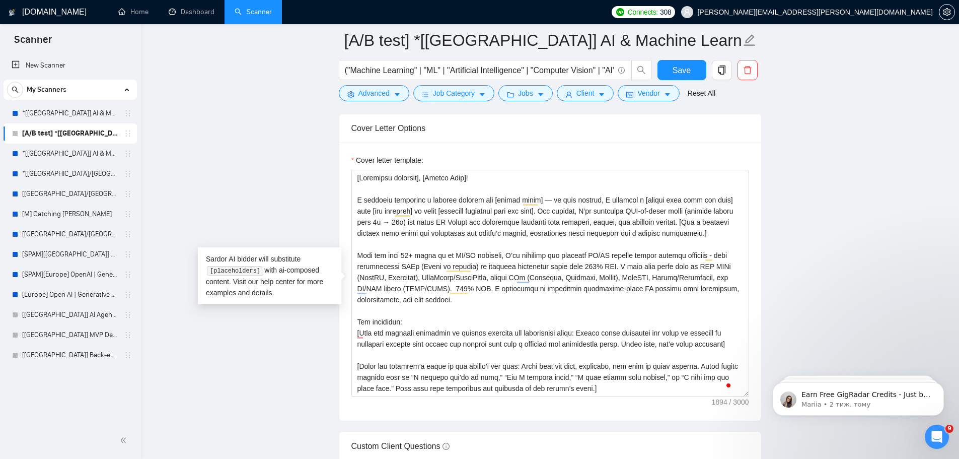
scroll to position [5772, 0]
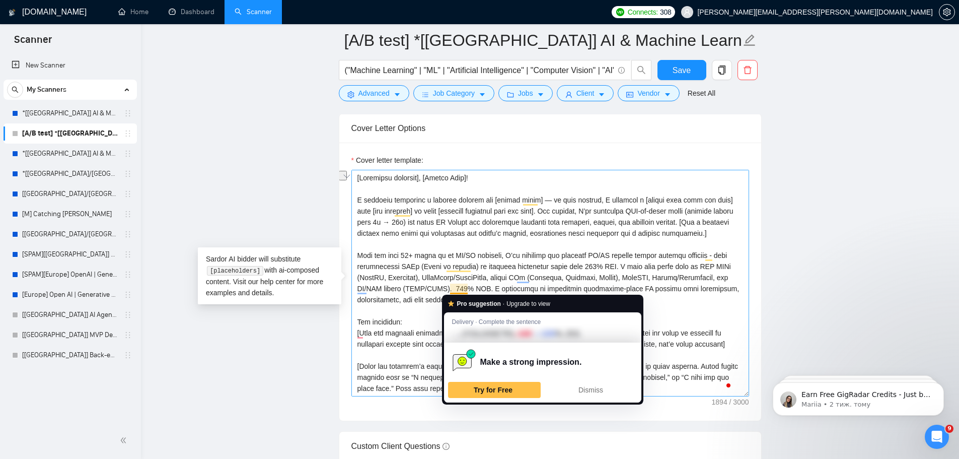
drag, startPoint x: 484, startPoint y: 288, endPoint x: 455, endPoint y: 289, distance: 29.2
click at [455, 289] on textarea "Cover letter template:" at bounding box center [551, 283] width 398 height 227
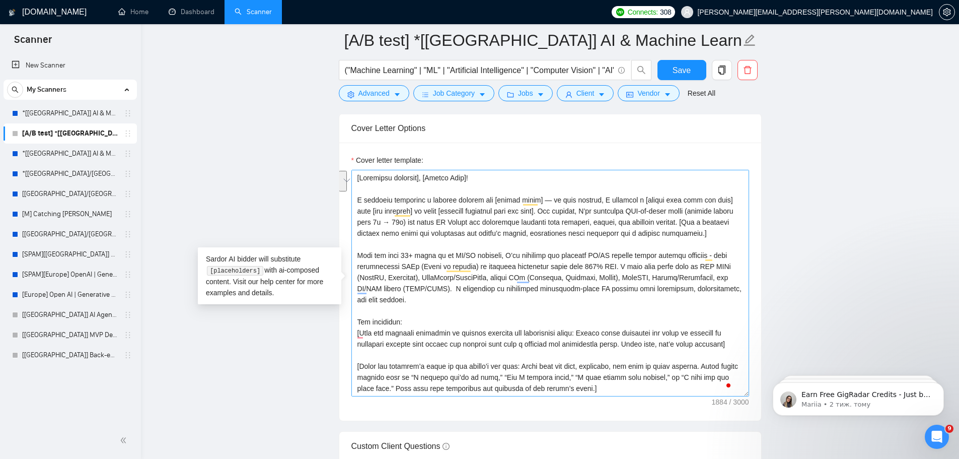
drag, startPoint x: 399, startPoint y: 301, endPoint x: 455, endPoint y: 292, distance: 56.6
click at [455, 292] on textarea "Cover letter template:" at bounding box center [551, 283] width 398 height 227
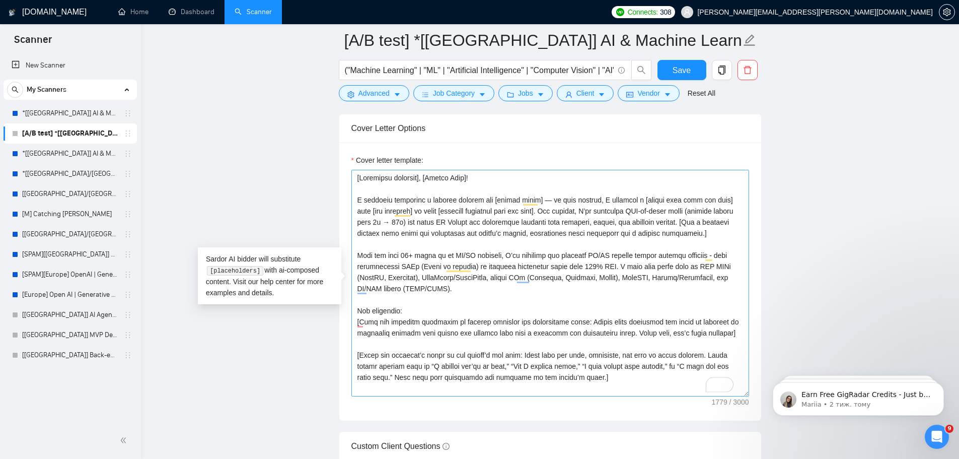
click at [472, 287] on textarea "Cover letter template:" at bounding box center [551, 283] width 398 height 227
drag, startPoint x: 522, startPoint y: 288, endPoint x: 455, endPoint y: 290, distance: 66.5
click at [455, 290] on textarea "Cover letter template:" at bounding box center [551, 283] width 398 height 227
click at [462, 290] on textarea "Cover letter template:" at bounding box center [551, 283] width 398 height 227
paste textarea "Mention 1–2 specific tools or frameworks to match the job description more dire…"
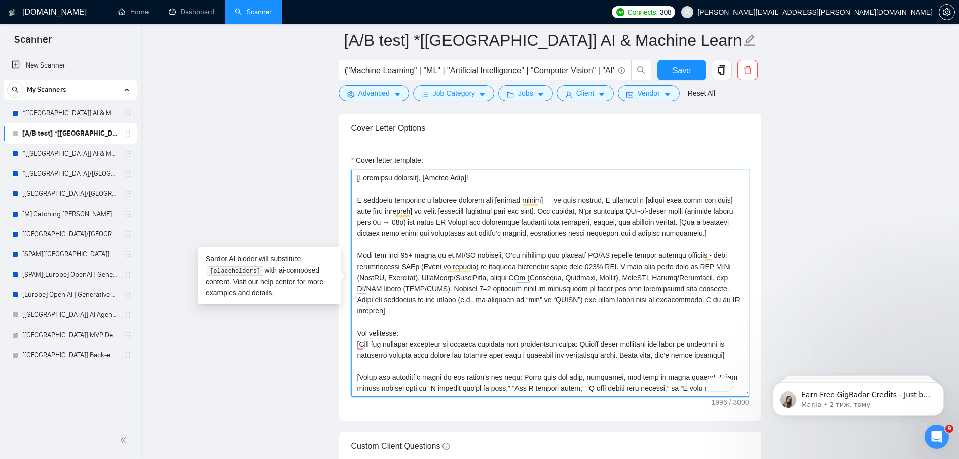
click at [454, 285] on textarea "Cover letter template:" at bounding box center [551, 283] width 398 height 227
click at [485, 318] on textarea "Cover letter template:" at bounding box center [551, 283] width 398 height 227
drag, startPoint x: 451, startPoint y: 290, endPoint x: 518, endPoint y: 315, distance: 70.9
click at [452, 290] on textarea "Cover letter template:" at bounding box center [551, 283] width 398 height 227
click at [434, 311] on textarea "Cover letter template:" at bounding box center [551, 283] width 398 height 227
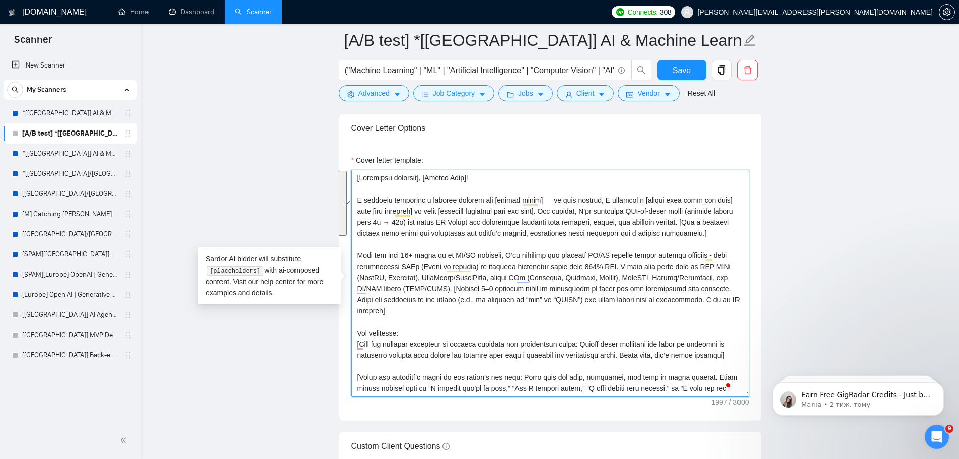
drag, startPoint x: 395, startPoint y: 309, endPoint x: 358, endPoint y: 256, distance: 65.0
click at [358, 256] on textarea "Cover letter template:" at bounding box center [551, 283] width 398 height 227
click at [568, 266] on textarea "Cover letter template:" at bounding box center [551, 283] width 398 height 227
drag, startPoint x: 606, startPoint y: 268, endPoint x: 563, endPoint y: 269, distance: 43.3
click at [563, 269] on textarea "Cover letter template:" at bounding box center [551, 283] width 398 height 227
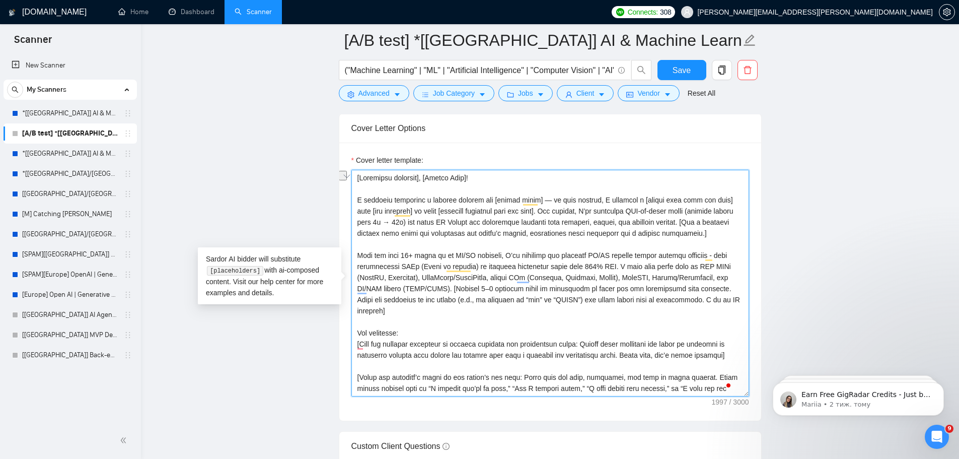
paste textarea "and I have"
drag, startPoint x: 402, startPoint y: 310, endPoint x: 357, endPoint y: 251, distance: 74.6
click at [357, 251] on textarea "Cover letter template:" at bounding box center [551, 283] width 398 height 227
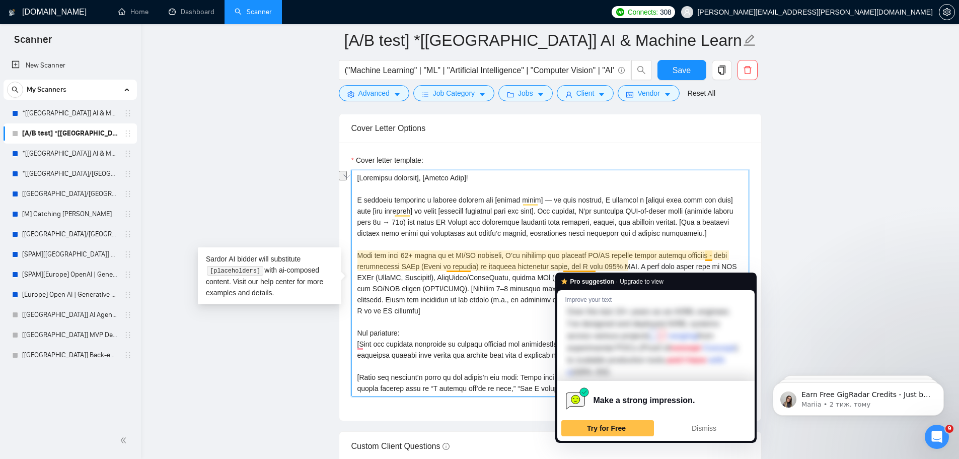
drag, startPoint x: 595, startPoint y: 267, endPoint x: 564, endPoint y: 270, distance: 30.9
click at [564, 270] on textarea "Cover letter template:" at bounding box center [551, 283] width 398 height 227
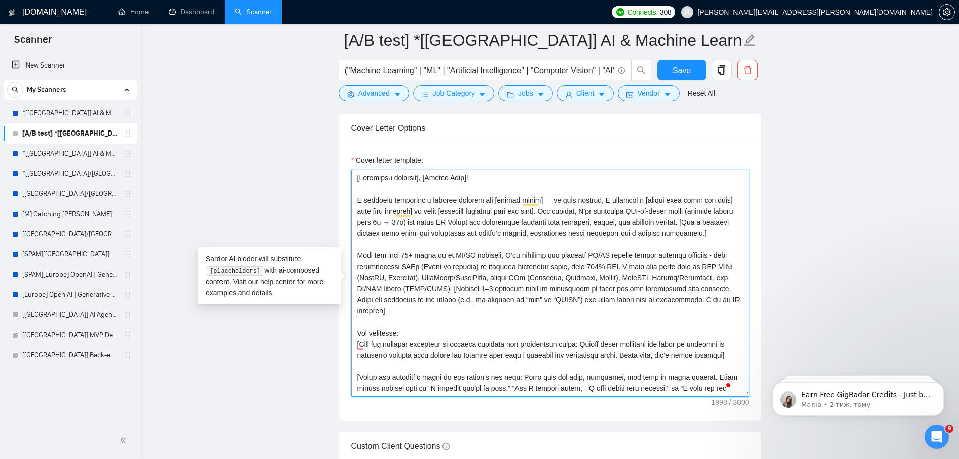
click at [626, 278] on textarea "Cover letter template:" at bounding box center [551, 283] width 398 height 227
drag, startPoint x: 606, startPoint y: 265, endPoint x: 564, endPoint y: 266, distance: 42.3
click at [564, 266] on textarea "Cover letter template:" at bounding box center [551, 283] width 398 height 227
click at [704, 253] on textarea "Cover letter template:" at bounding box center [551, 283] width 398 height 227
paste textarea "with 100% JSS"
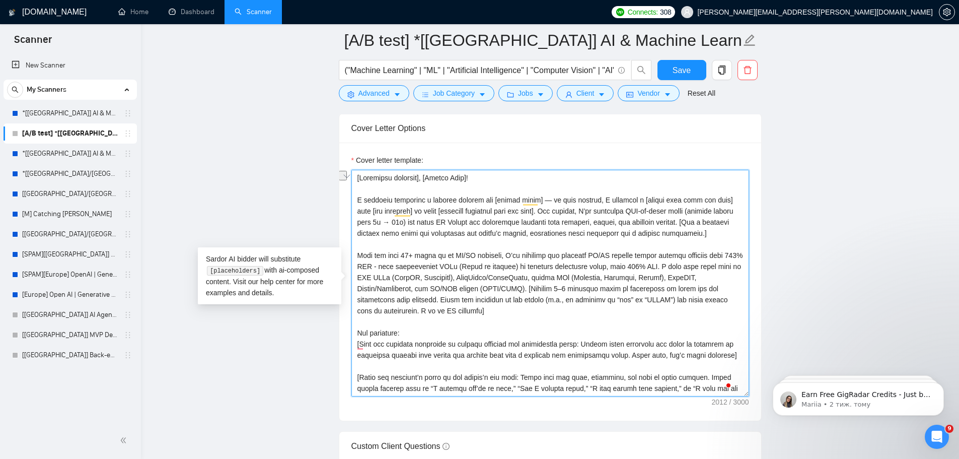
drag, startPoint x: 612, startPoint y: 266, endPoint x: 660, endPoint y: 265, distance: 47.9
click at [660, 265] on textarea "Cover letter template:" at bounding box center [551, 283] width 398 height 227
drag, startPoint x: 389, startPoint y: 310, endPoint x: 358, endPoint y: 252, distance: 66.0
click at [358, 252] on textarea "Cover letter template:" at bounding box center [551, 283] width 398 height 227
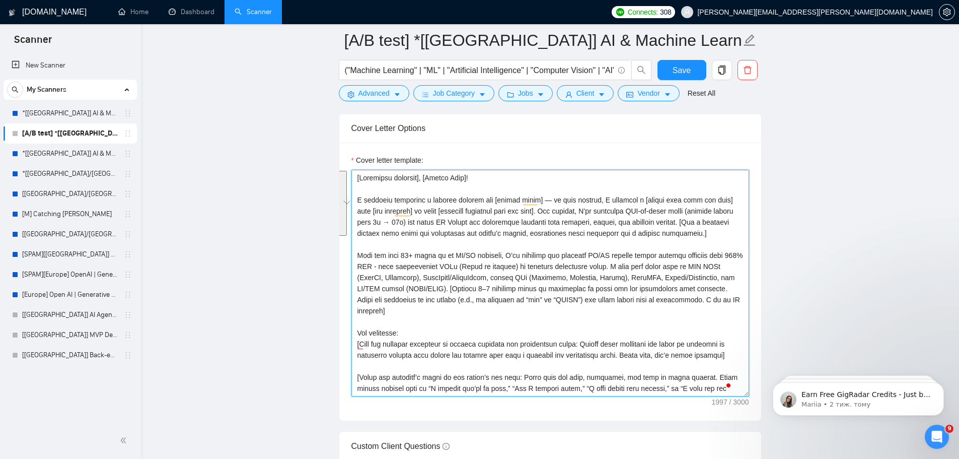
click at [524, 311] on textarea "Cover letter template:" at bounding box center [551, 283] width 398 height 227
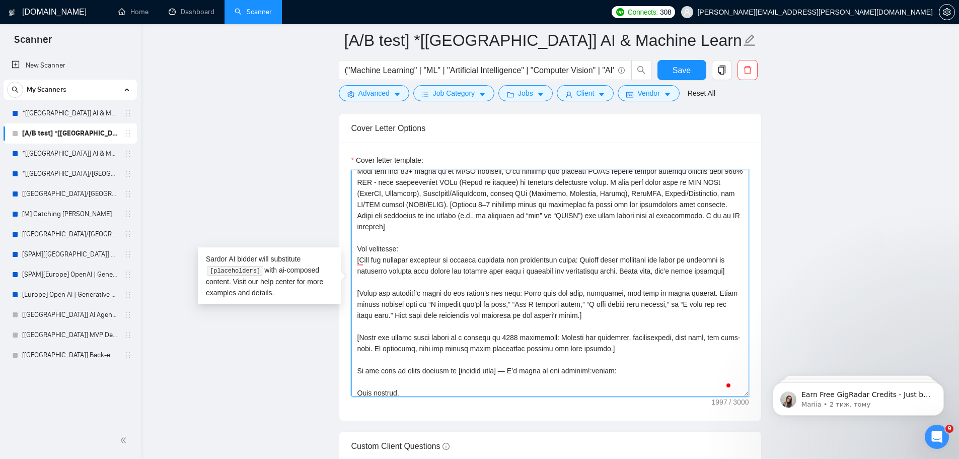
scroll to position [100, 0]
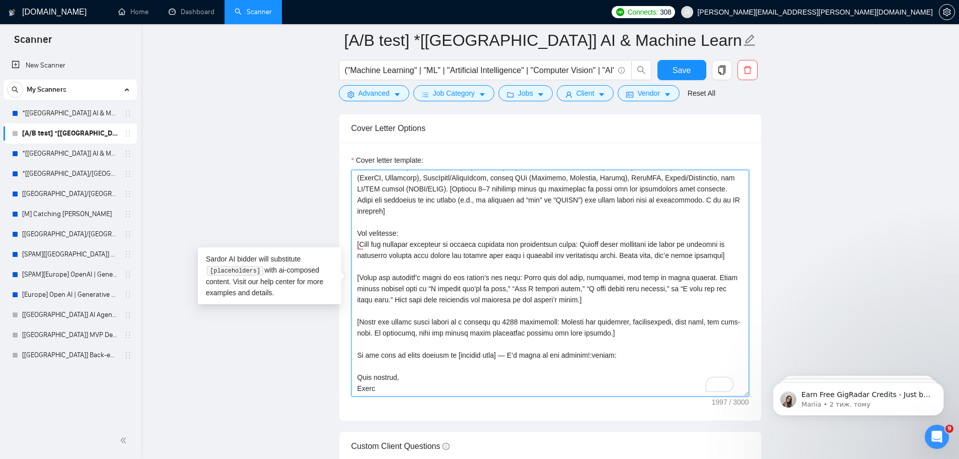
drag, startPoint x: 600, startPoint y: 353, endPoint x: 580, endPoint y: 357, distance: 20.5
click at [580, 357] on textarea "Cover letter template:" at bounding box center [551, 283] width 398 height 227
click at [501, 358] on textarea "Cover letter template:" at bounding box center [551, 283] width 398 height 227
click at [513, 379] on textarea "Cover letter template:" at bounding box center [551, 283] width 398 height 227
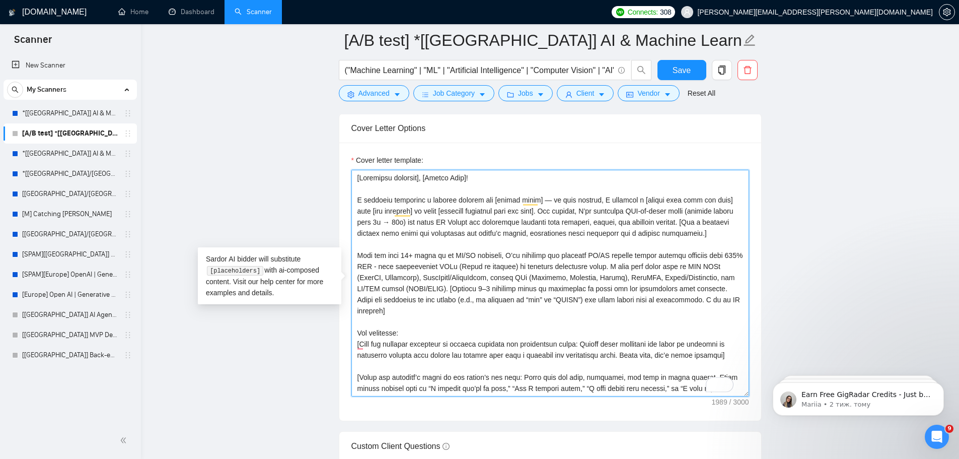
scroll to position [1081, 0]
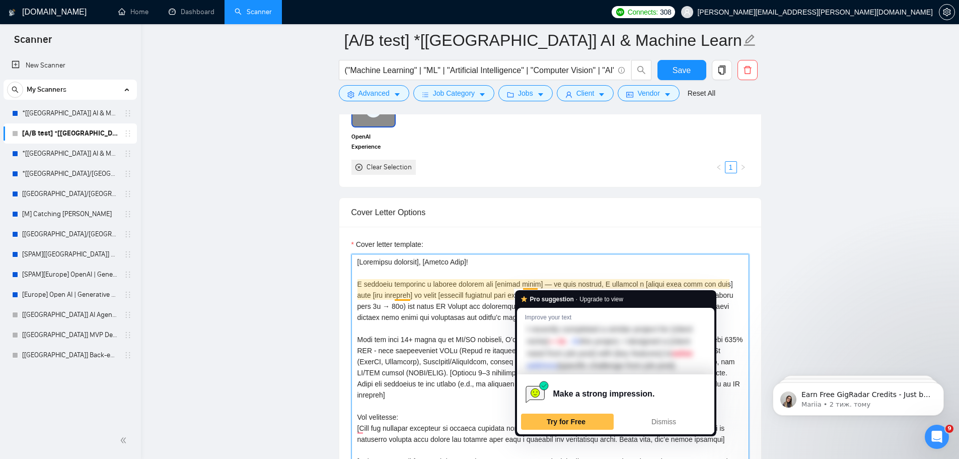
click at [529, 286] on textarea "Cover letter template:" at bounding box center [551, 367] width 398 height 227
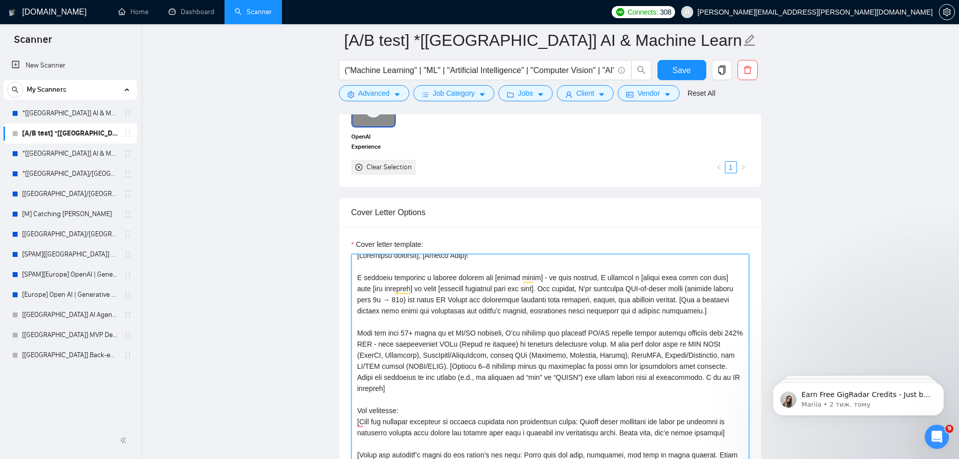
scroll to position [0, 0]
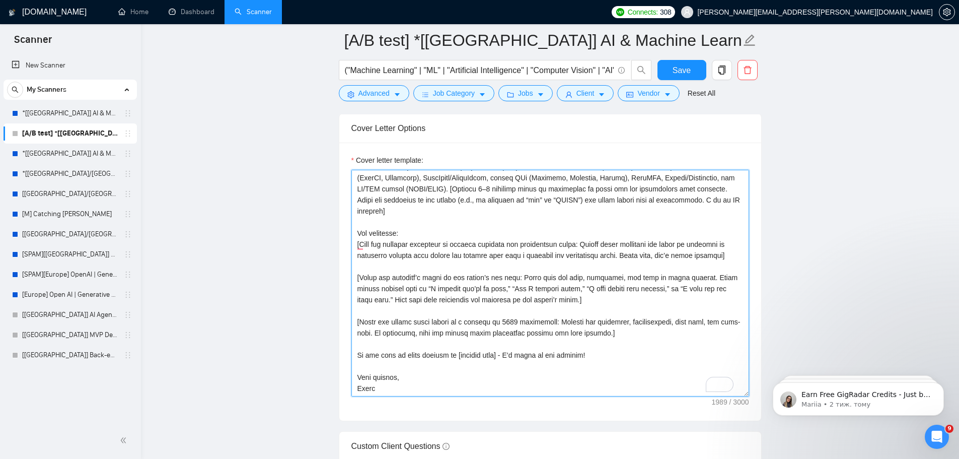
click at [506, 380] on textarea "Cover letter template:" at bounding box center [551, 283] width 398 height 227
type textarea "[Loremipsu dolorsit], [Ametco Adip]! E seddoeiu temporinc u laboree dolorem ali…"
click at [853, 213] on main "[A/B test] *[[GEOGRAPHIC_DATA]] AI & Machine Learning Software ("Machine Learni…" at bounding box center [550, 261] width 786 height 2772
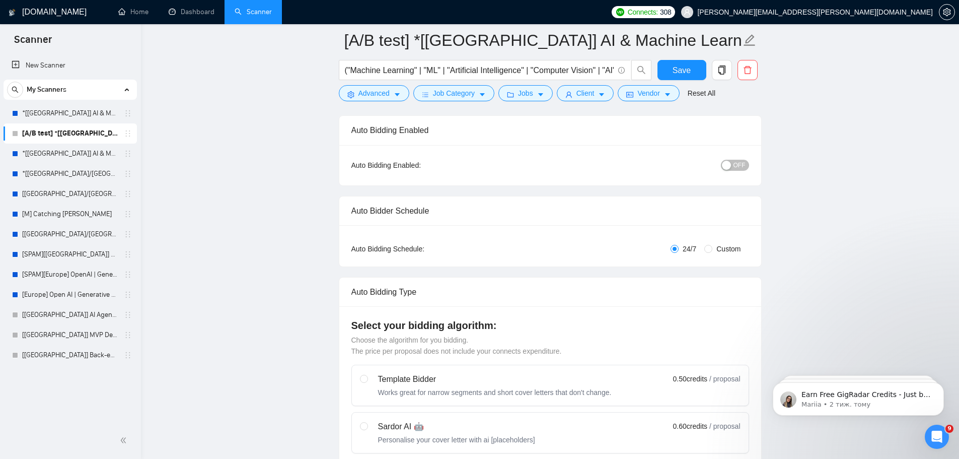
click at [728, 252] on span "Custom" at bounding box center [729, 248] width 32 height 11
click at [713, 252] on input "Custom" at bounding box center [709, 249] width 8 height 8
radio input "true"
radio input "false"
checkbox input "true"
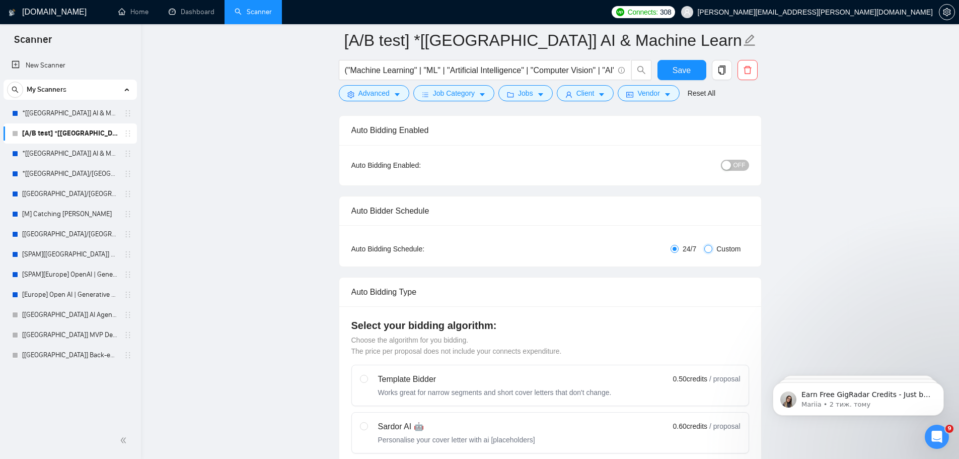
checkbox input "true"
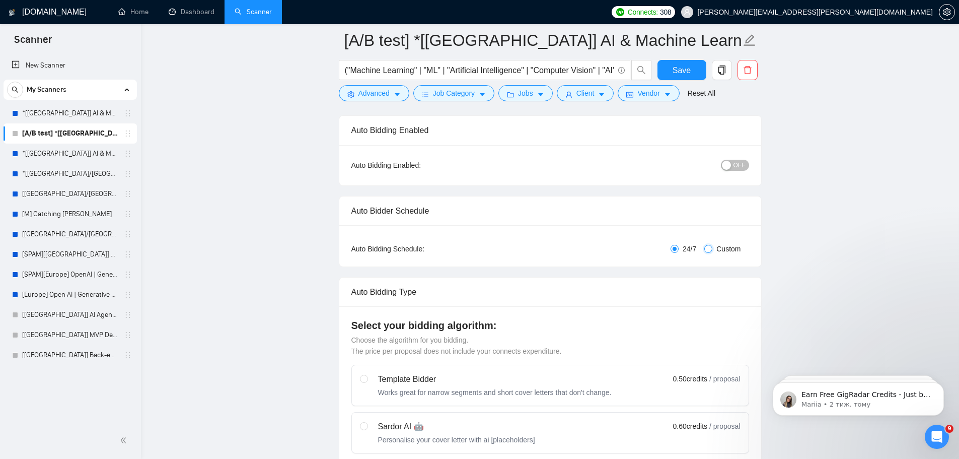
checkbox input "true"
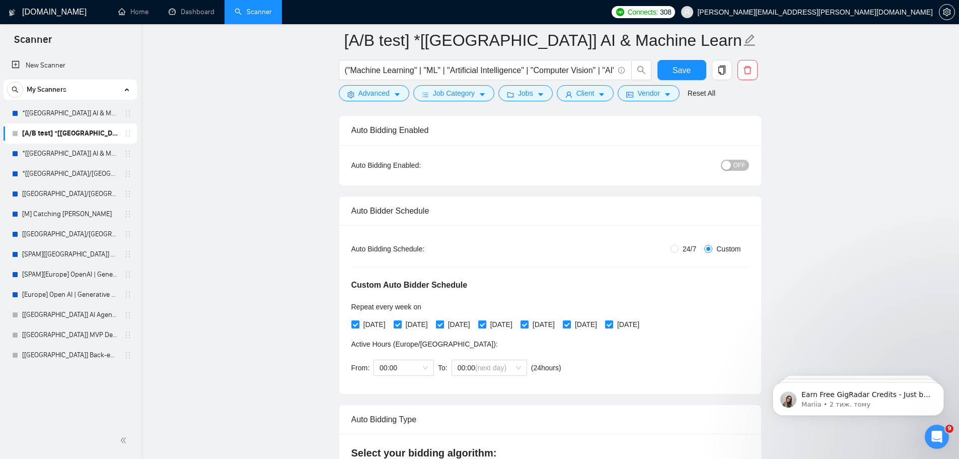
click at [368, 327] on span "[DATE]" at bounding box center [375, 324] width 30 height 11
click at [359, 327] on input "[DATE]" at bounding box center [355, 323] width 7 height 7
checkbox input "false"
click at [470, 326] on span "[DATE]" at bounding box center [459, 324] width 30 height 11
click at [443, 326] on input "[DATE]" at bounding box center [439, 323] width 7 height 7
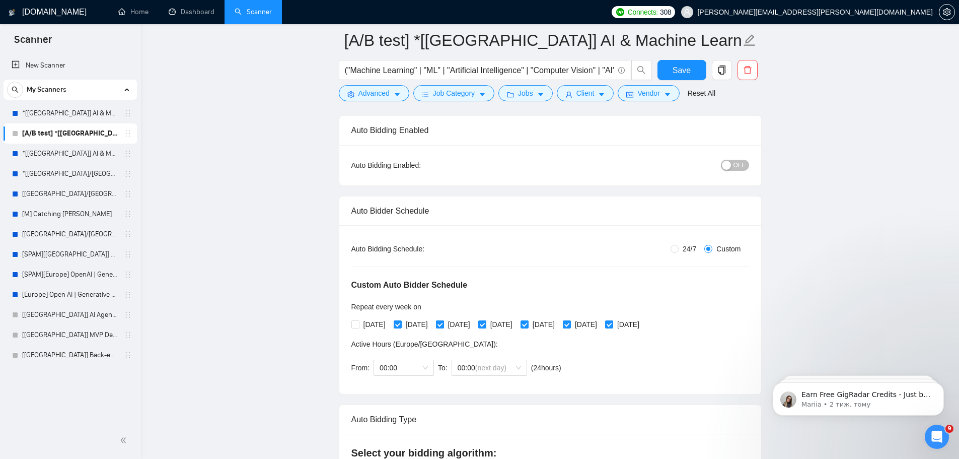
checkbox input "false"
click at [557, 325] on span "[DATE]" at bounding box center [544, 324] width 30 height 11
click at [528, 325] on input "[DATE]" at bounding box center [524, 323] width 7 height 7
checkbox input "false"
click at [644, 327] on span "[DATE]" at bounding box center [628, 324] width 30 height 11
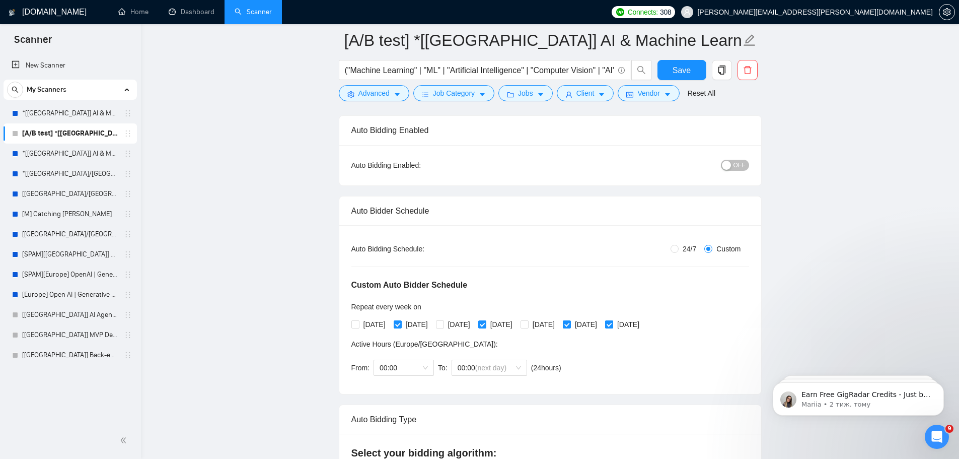
click at [612, 327] on input "[DATE]" at bounding box center [608, 323] width 7 height 7
checkbox input "false"
click at [361, 322] on span "[DATE]" at bounding box center [375, 324] width 30 height 11
click at [359, 322] on input "[DATE]" at bounding box center [355, 323] width 7 height 7
checkbox input "true"
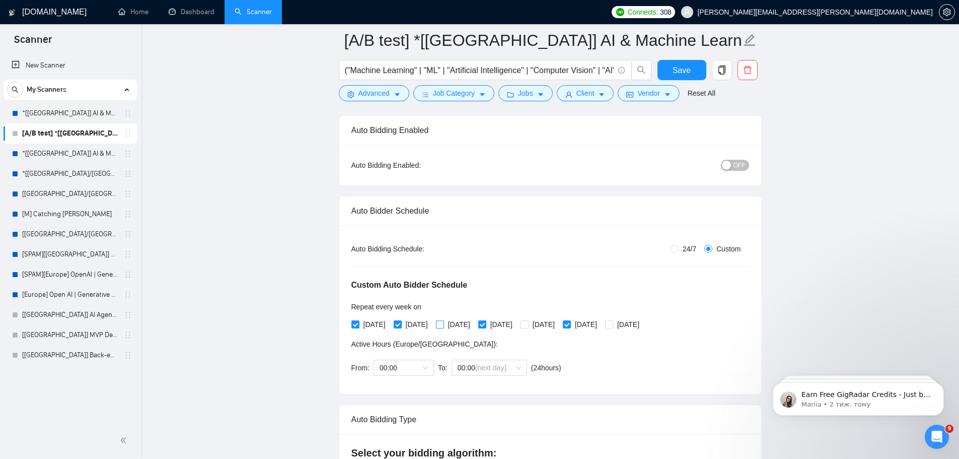
click at [453, 327] on span "[DATE]" at bounding box center [459, 324] width 30 height 11
click at [443, 327] on input "[DATE]" at bounding box center [439, 323] width 7 height 7
checkbox input "true"
click at [528, 325] on input "[DATE]" at bounding box center [524, 323] width 7 height 7
checkbox input "true"
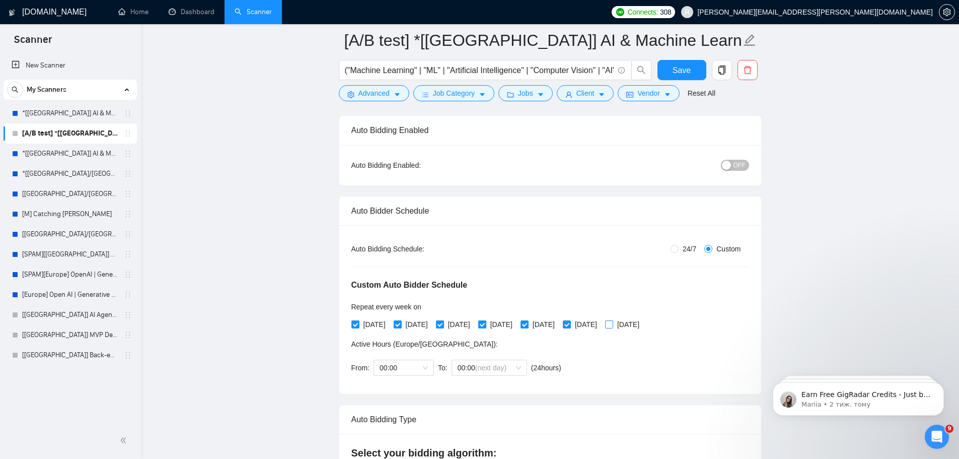
click at [612, 323] on input "[DATE]" at bounding box center [608, 323] width 7 height 7
checkbox input "true"
click at [414, 323] on span "[DATE]" at bounding box center [417, 324] width 30 height 11
click at [401, 323] on input "[DATE]" at bounding box center [397, 323] width 7 height 7
checkbox input "false"
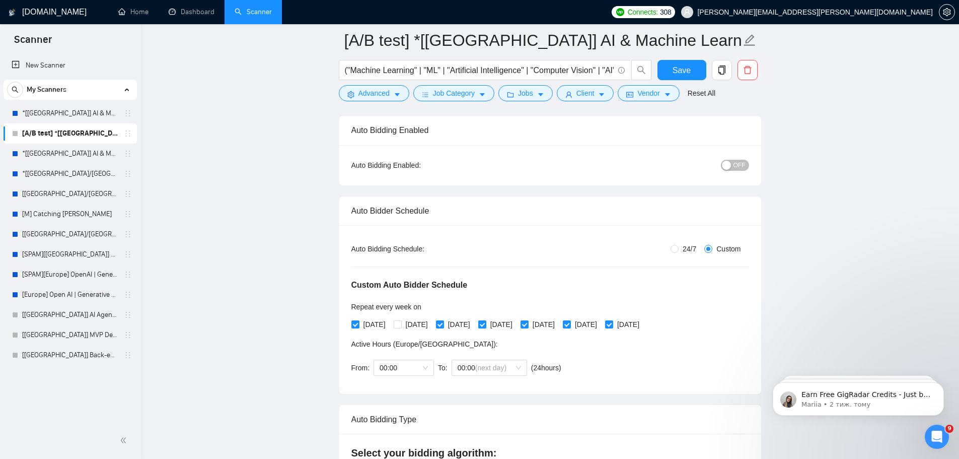
click at [517, 326] on span "[DATE]" at bounding box center [502, 324] width 30 height 11
click at [486, 326] on input "[DATE]" at bounding box center [481, 323] width 7 height 7
checkbox input "false"
click at [601, 327] on span "[DATE]" at bounding box center [586, 324] width 30 height 11
click at [570, 327] on input "[DATE]" at bounding box center [566, 323] width 7 height 7
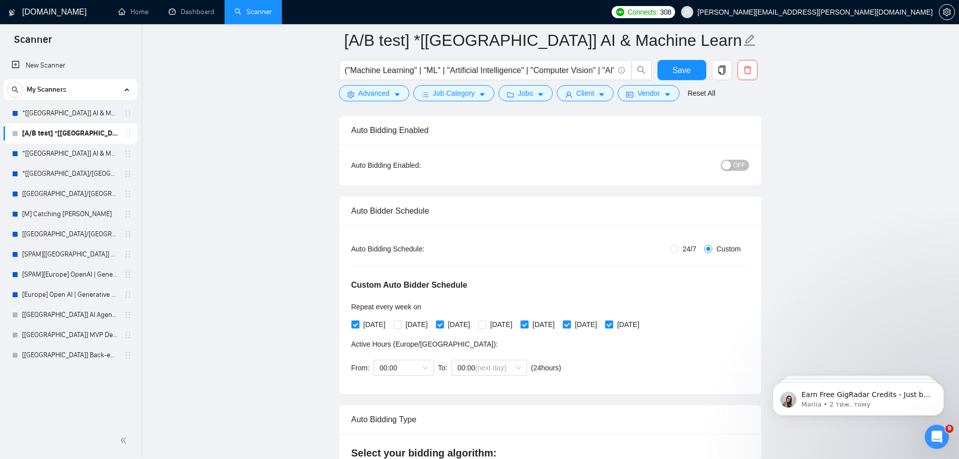
checkbox input "false"
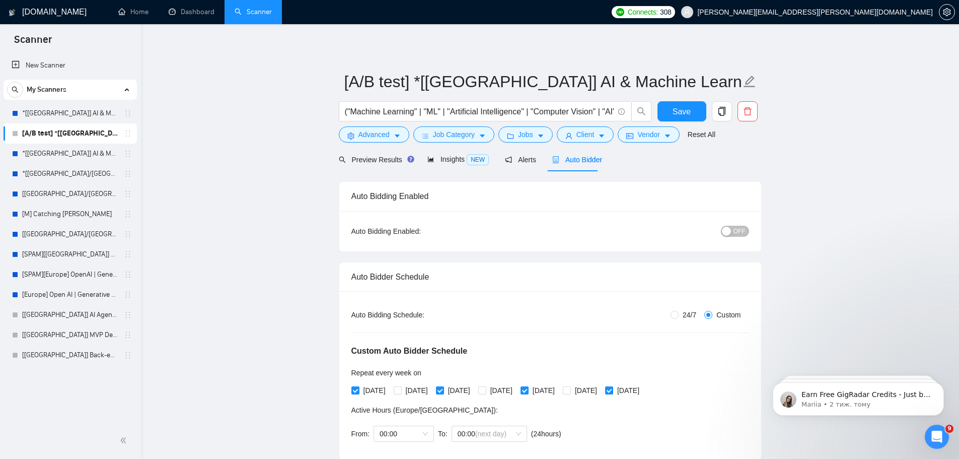
click at [740, 227] on span "OFF" at bounding box center [740, 231] width 12 height 11
click at [456, 135] on span "Job Category" at bounding box center [454, 134] width 42 height 11
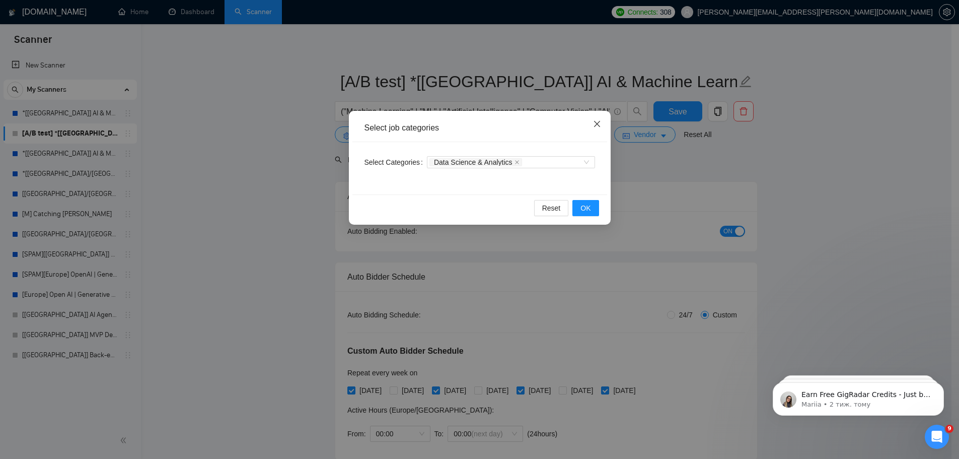
click at [597, 124] on icon "close" at bounding box center [597, 124] width 6 height 6
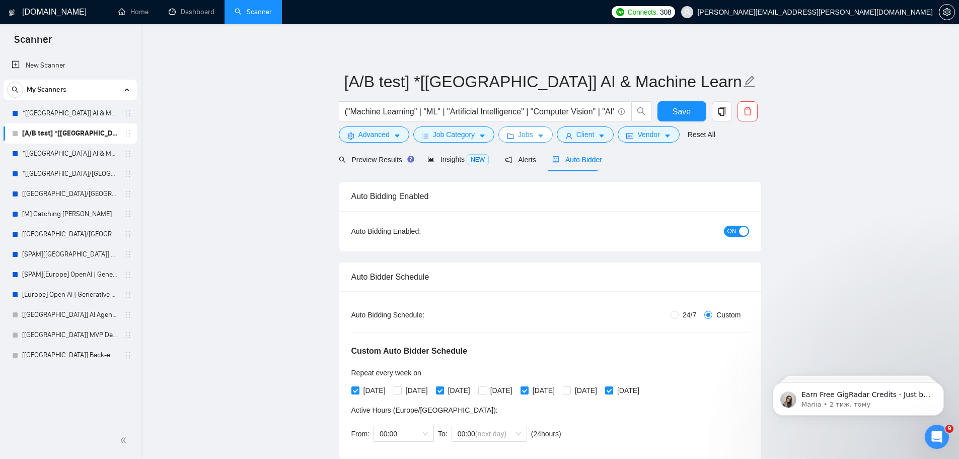
click at [528, 136] on span "Jobs" at bounding box center [525, 134] width 15 height 11
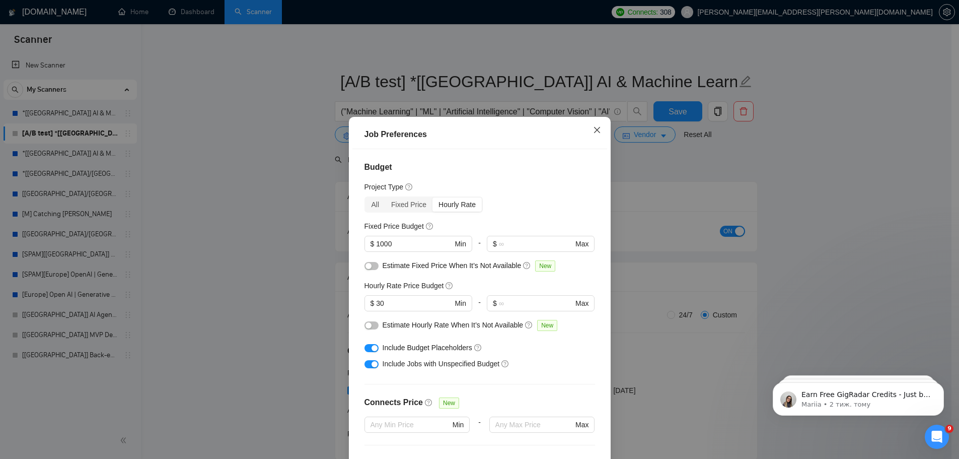
click at [596, 128] on icon "close" at bounding box center [597, 130] width 6 height 6
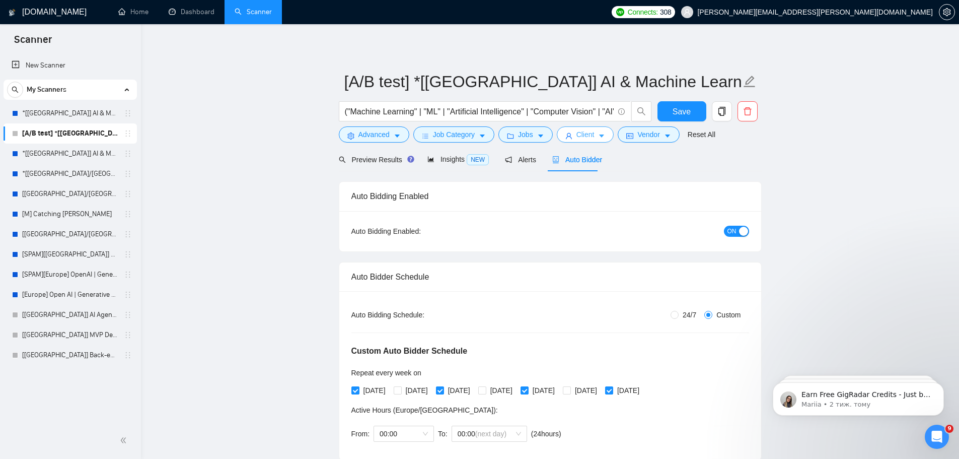
click at [567, 133] on icon "user" at bounding box center [569, 135] width 7 height 7
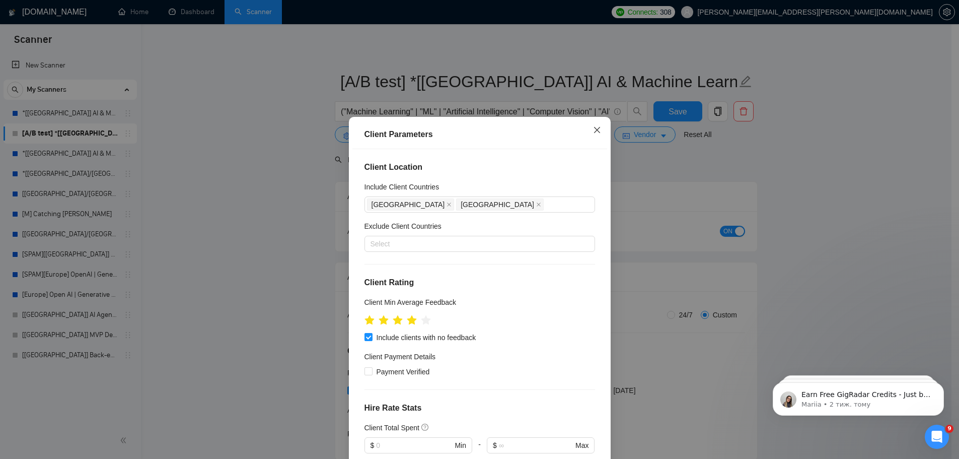
click at [587, 133] on span "Close" at bounding box center [597, 130] width 27 height 27
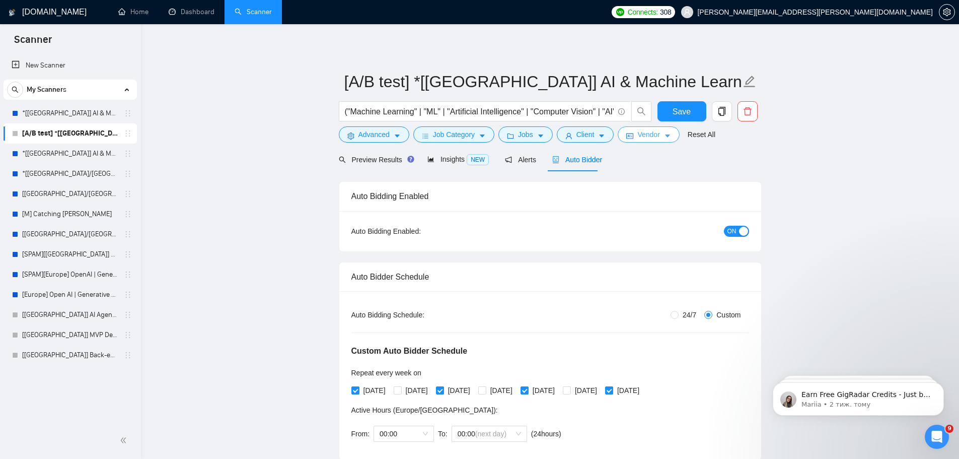
click at [639, 134] on span "Vendor" at bounding box center [649, 134] width 22 height 11
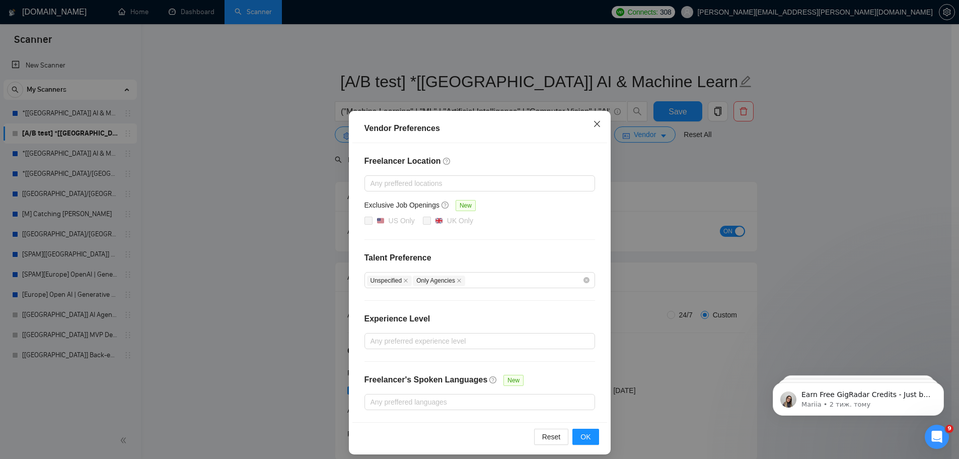
click at [593, 128] on span "Close" at bounding box center [597, 124] width 27 height 27
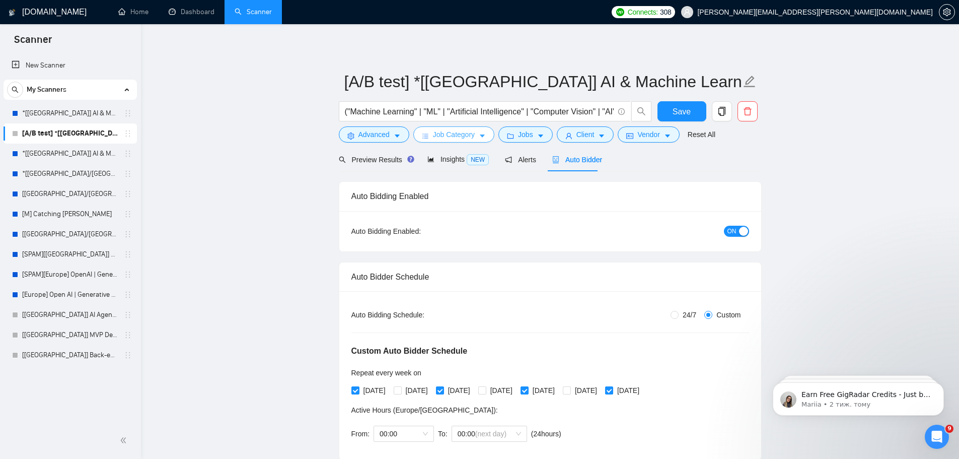
click at [449, 131] on span "Job Category" at bounding box center [454, 134] width 42 height 11
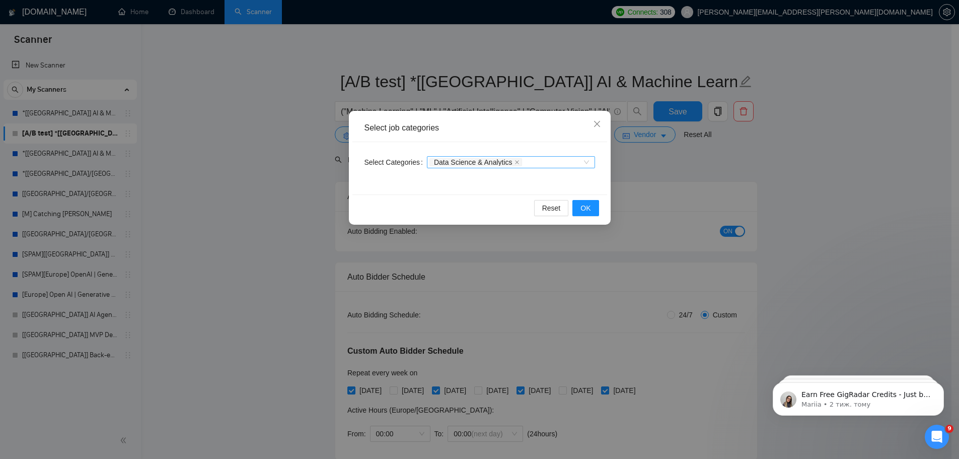
click at [529, 162] on div "Data Science & Analytics" at bounding box center [506, 162] width 153 height 10
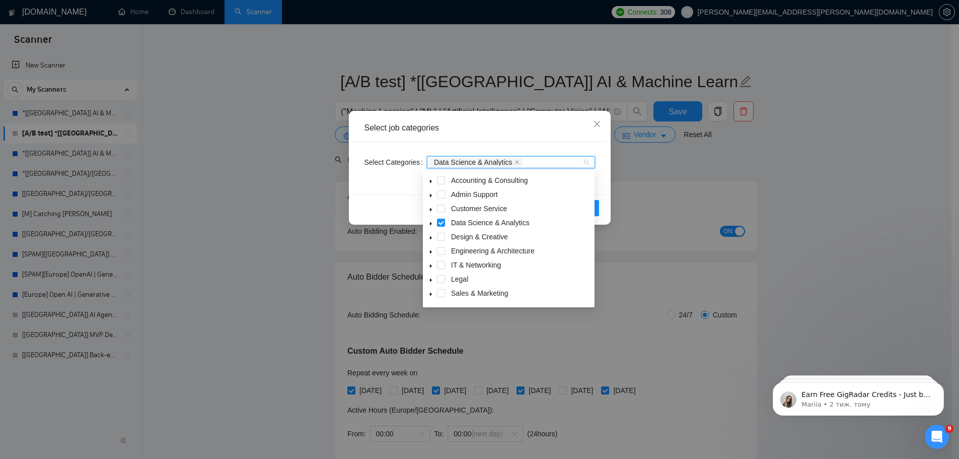
click at [431, 225] on icon "caret-down" at bounding box center [431, 224] width 2 height 4
click at [430, 225] on icon "caret-down" at bounding box center [431, 223] width 5 height 5
click at [385, 198] on div "Reset OK" at bounding box center [480, 207] width 255 height 27
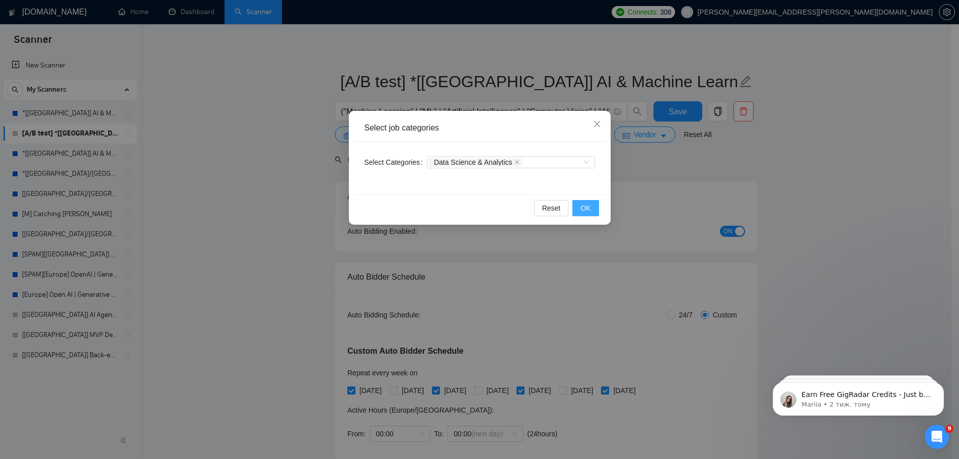
click at [585, 206] on span "OK" at bounding box center [586, 207] width 10 height 11
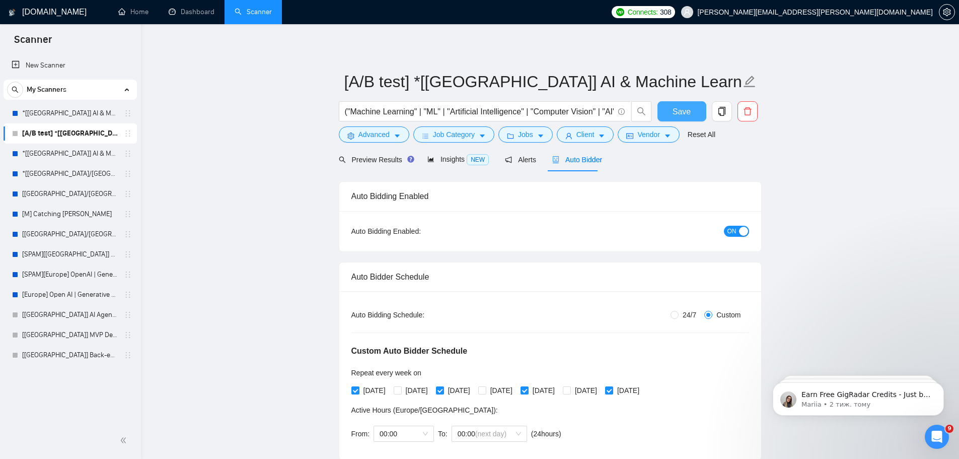
click at [674, 114] on span "Save" at bounding box center [682, 111] width 18 height 13
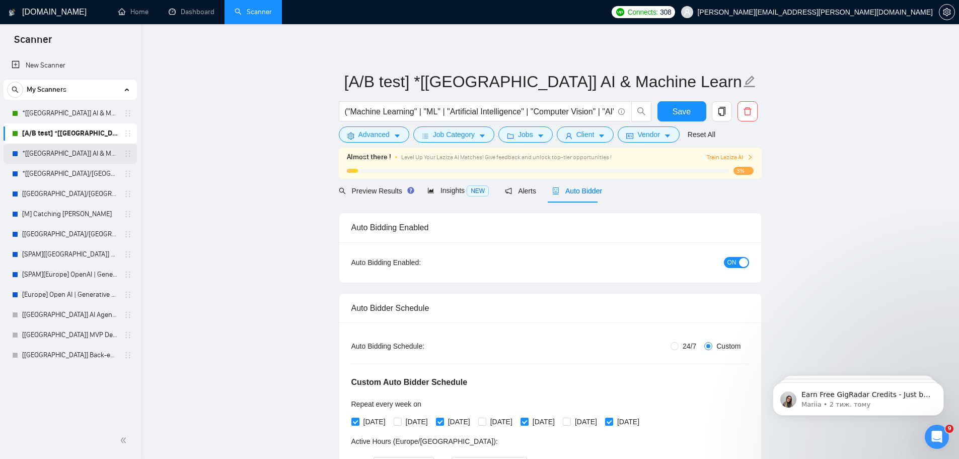
click at [66, 155] on link "*[[GEOGRAPHIC_DATA]] AI & Machine Learning Software" at bounding box center [70, 154] width 96 height 20
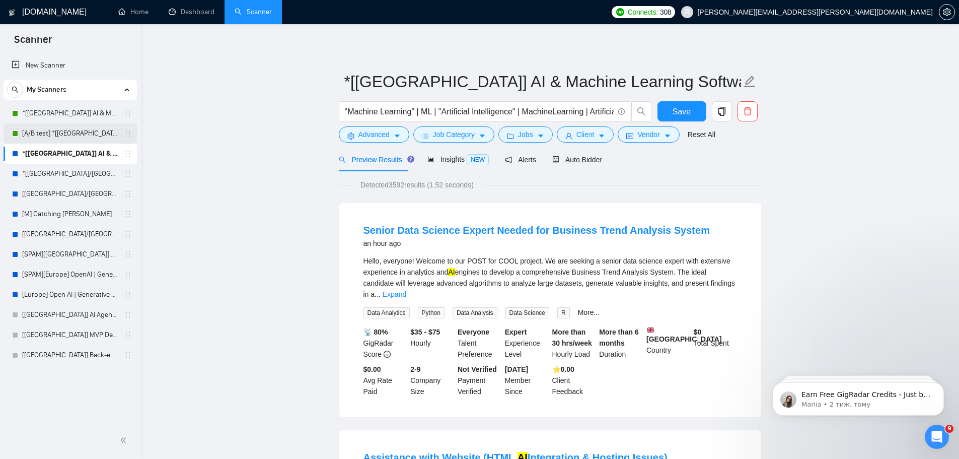
click at [60, 133] on link "[A/B test] *[[GEOGRAPHIC_DATA]] AI & Machine Learning Software" at bounding box center [70, 133] width 96 height 20
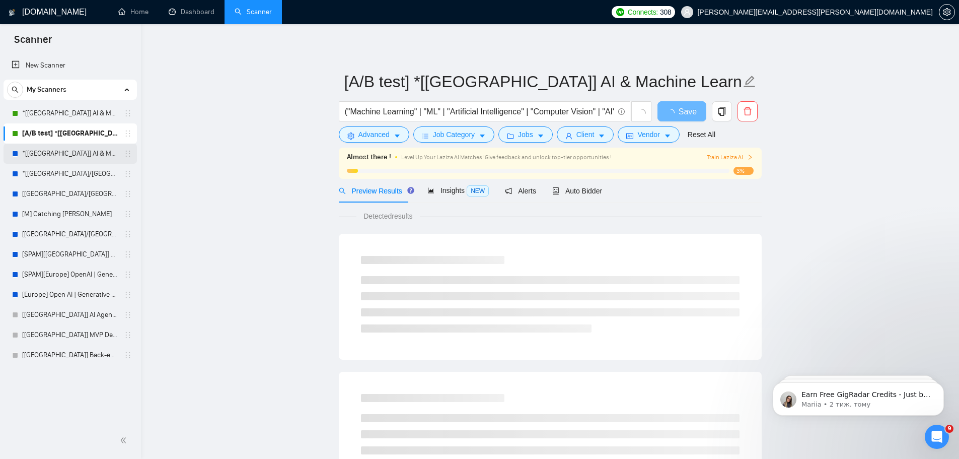
click at [54, 154] on link "*[[GEOGRAPHIC_DATA]] AI & Machine Learning Software" at bounding box center [70, 154] width 96 height 20
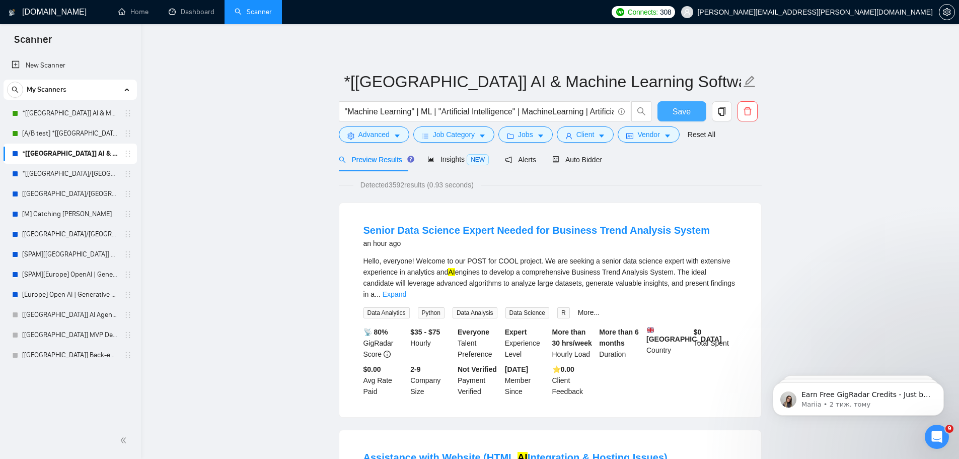
click at [683, 114] on span "Save" at bounding box center [682, 111] width 18 height 13
click at [581, 160] on span "Auto Bidder" at bounding box center [577, 160] width 50 height 8
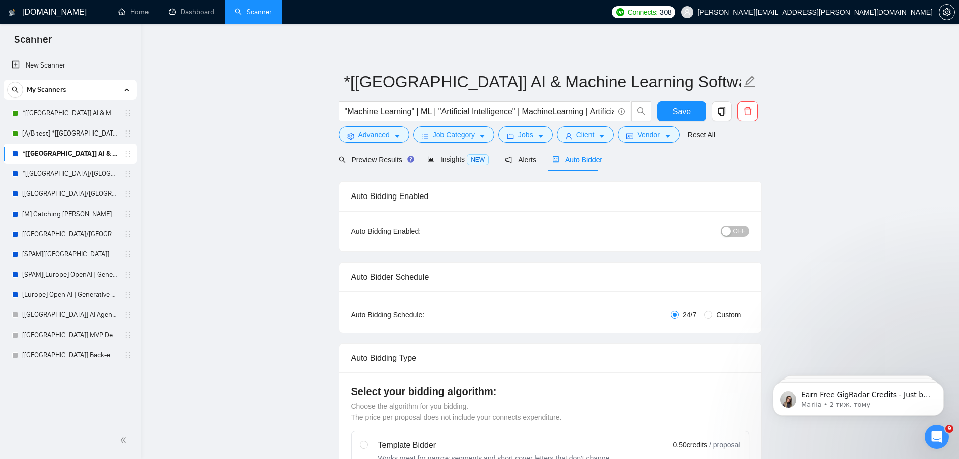
click at [747, 235] on button "OFF" at bounding box center [735, 231] width 28 height 11
click at [687, 111] on span "Save" at bounding box center [682, 111] width 18 height 13
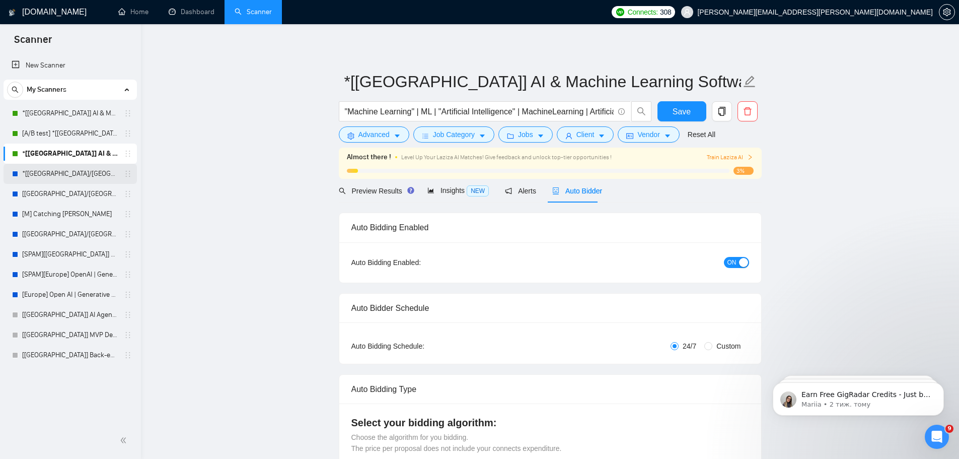
click at [75, 174] on link "*[[GEOGRAPHIC_DATA]/[GEOGRAPHIC_DATA]] AI Agent Development" at bounding box center [70, 174] width 96 height 20
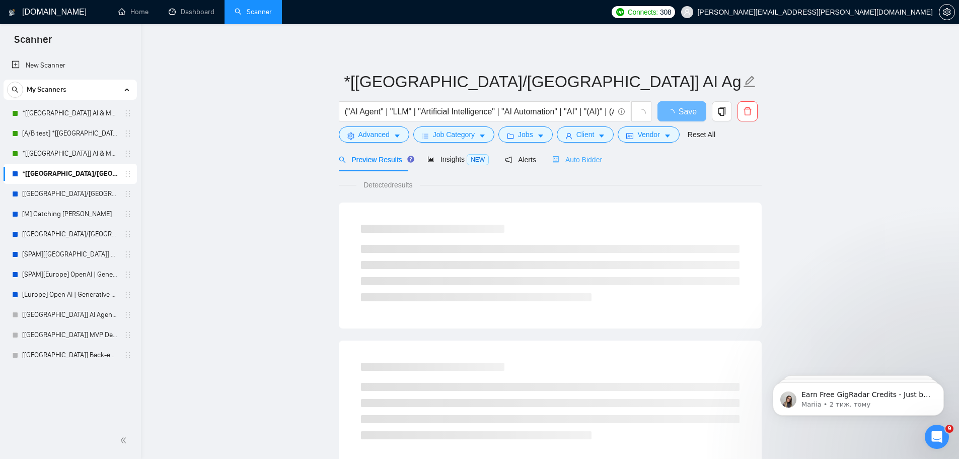
click at [571, 165] on div "Auto Bidder" at bounding box center [577, 160] width 50 height 24
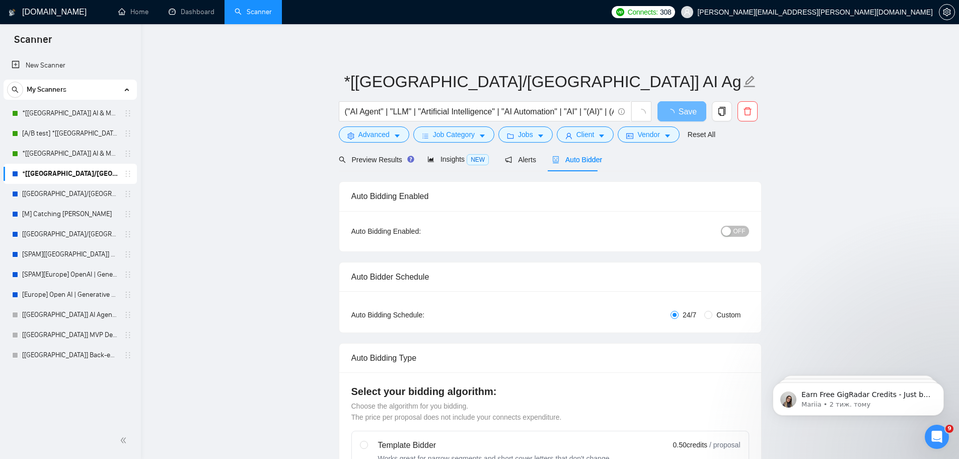
click at [740, 230] on span "OFF" at bounding box center [740, 231] width 12 height 11
click at [679, 114] on span "Save" at bounding box center [682, 111] width 18 height 13
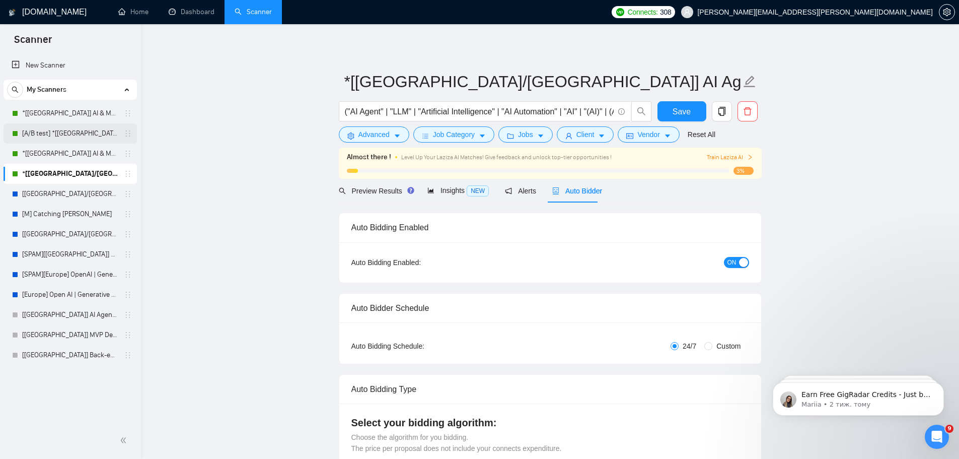
drag, startPoint x: 60, startPoint y: 110, endPoint x: 63, endPoint y: 135, distance: 25.4
click at [60, 110] on link "*[[GEOGRAPHIC_DATA]] AI & Machine Learning Software" at bounding box center [70, 113] width 96 height 20
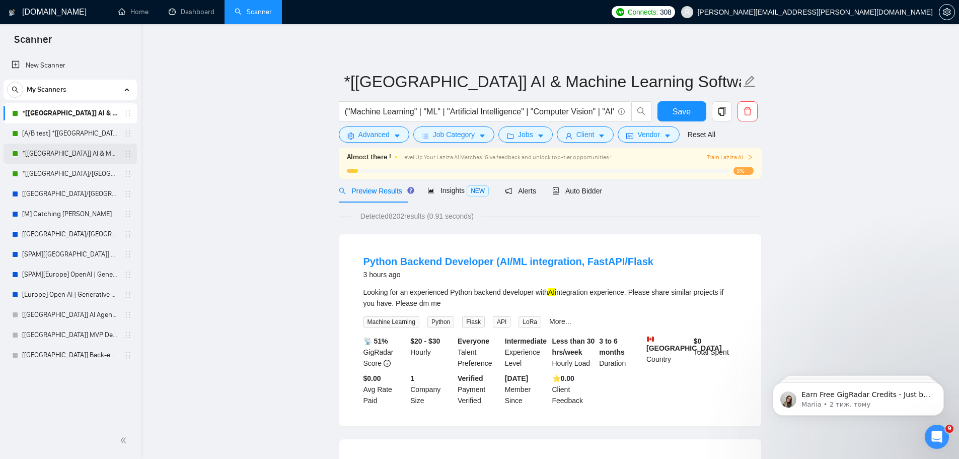
drag, startPoint x: 51, startPoint y: 136, endPoint x: 61, endPoint y: 148, distance: 15.7
click at [51, 136] on link "[A/B test] *[[GEOGRAPHIC_DATA]] AI & Machine Learning Software" at bounding box center [70, 133] width 96 height 20
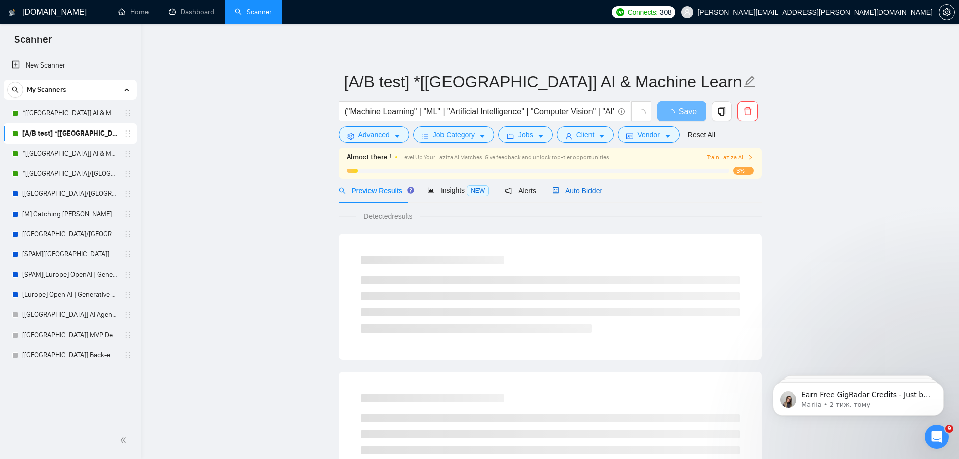
click at [577, 195] on span "Auto Bidder" at bounding box center [577, 191] width 50 height 8
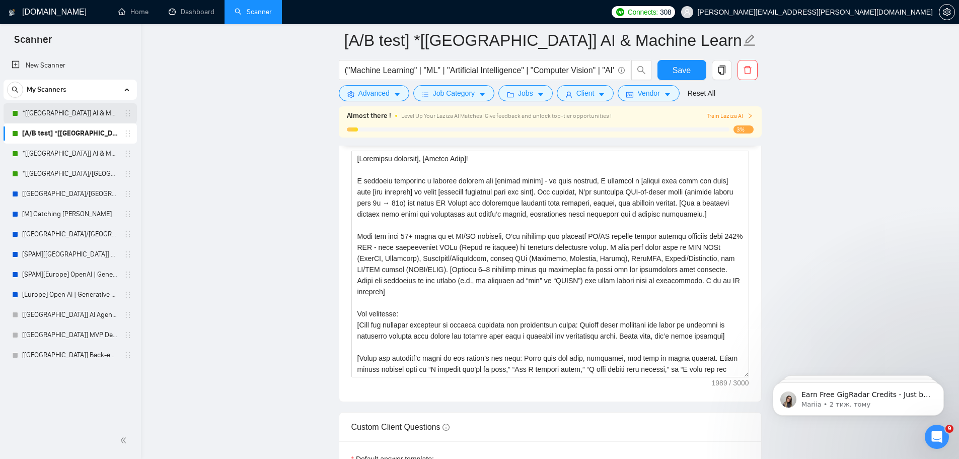
click at [70, 107] on link "*[[GEOGRAPHIC_DATA]] AI & Machine Learning Software" at bounding box center [70, 113] width 96 height 20
